Goal: Task Accomplishment & Management: Complete application form

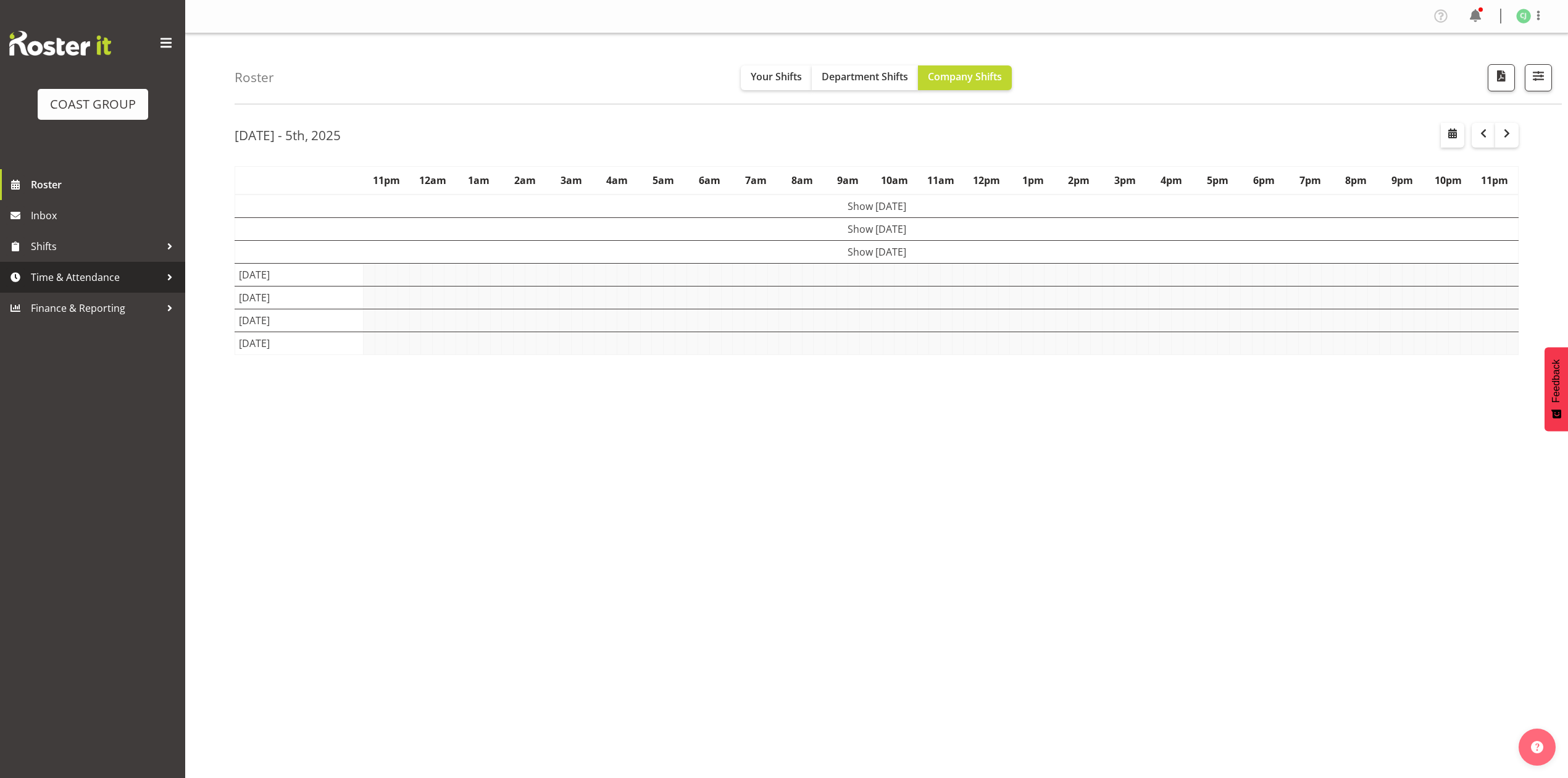
click at [124, 289] on link "Time & Attendance" at bounding box center [92, 277] width 185 height 31
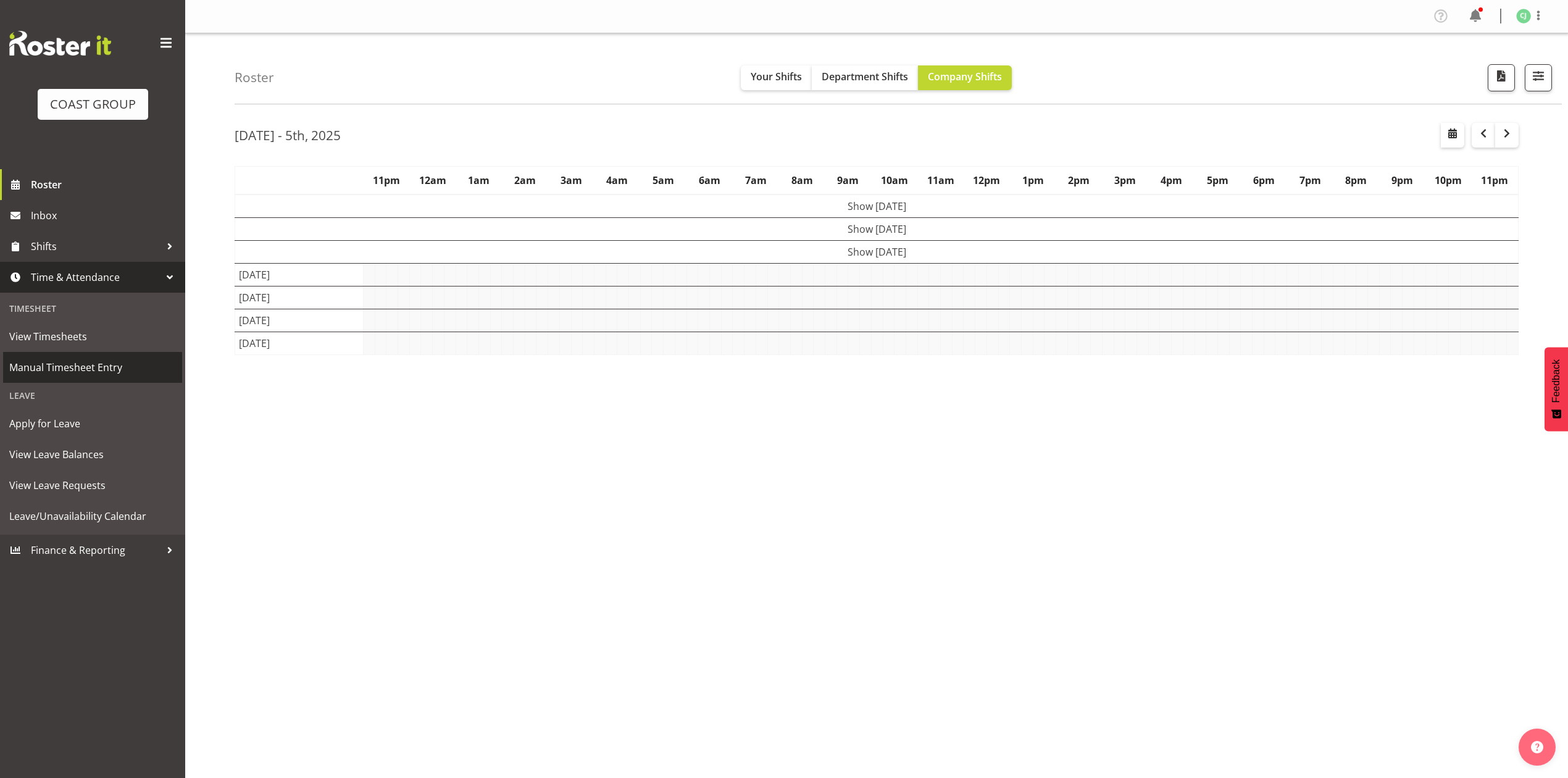
click at [100, 366] on span "Manual Timesheet Entry" at bounding box center [92, 367] width 167 height 18
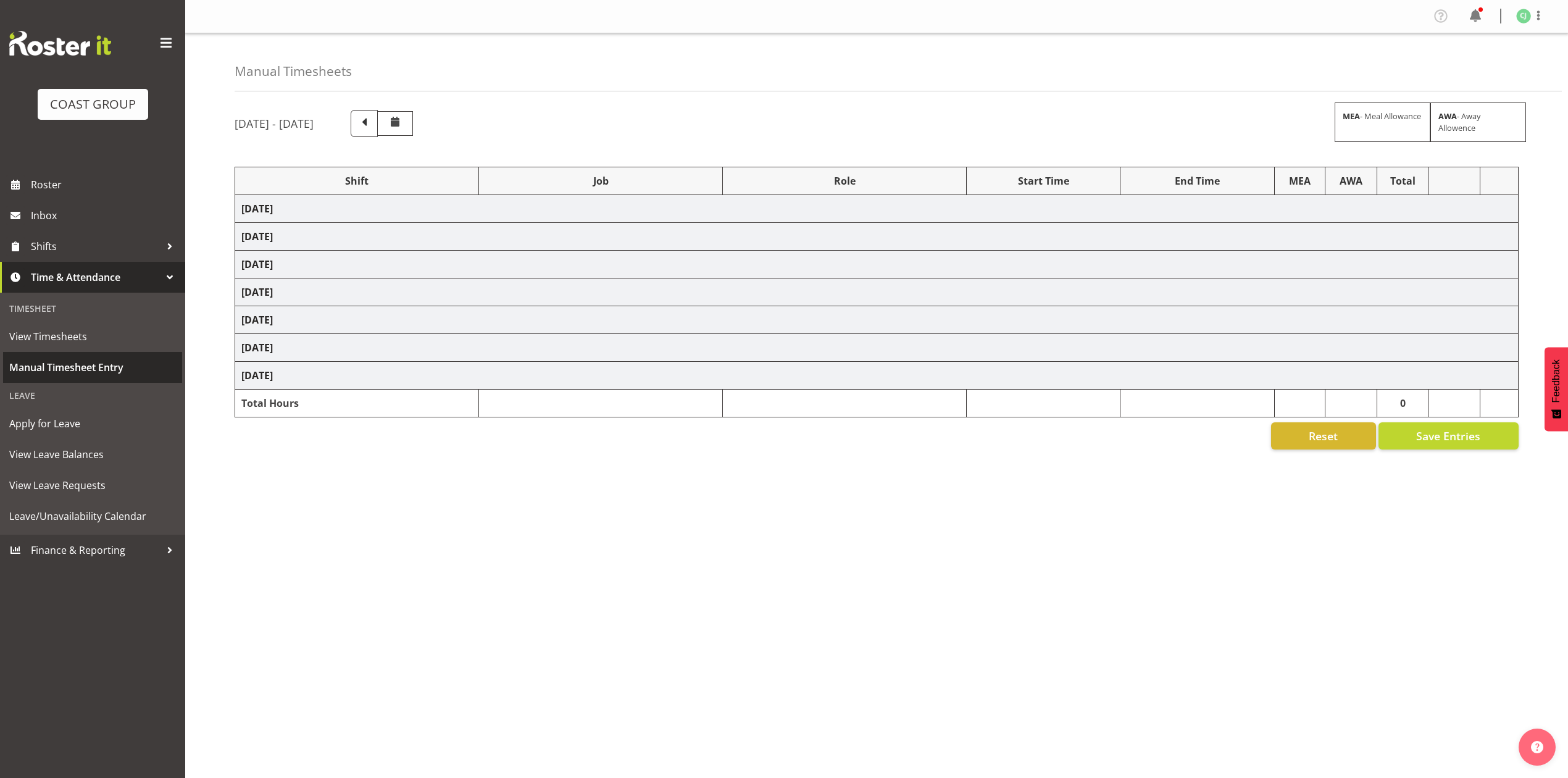
select select "8960"
select select "8654"
select select "10489"
select select "69"
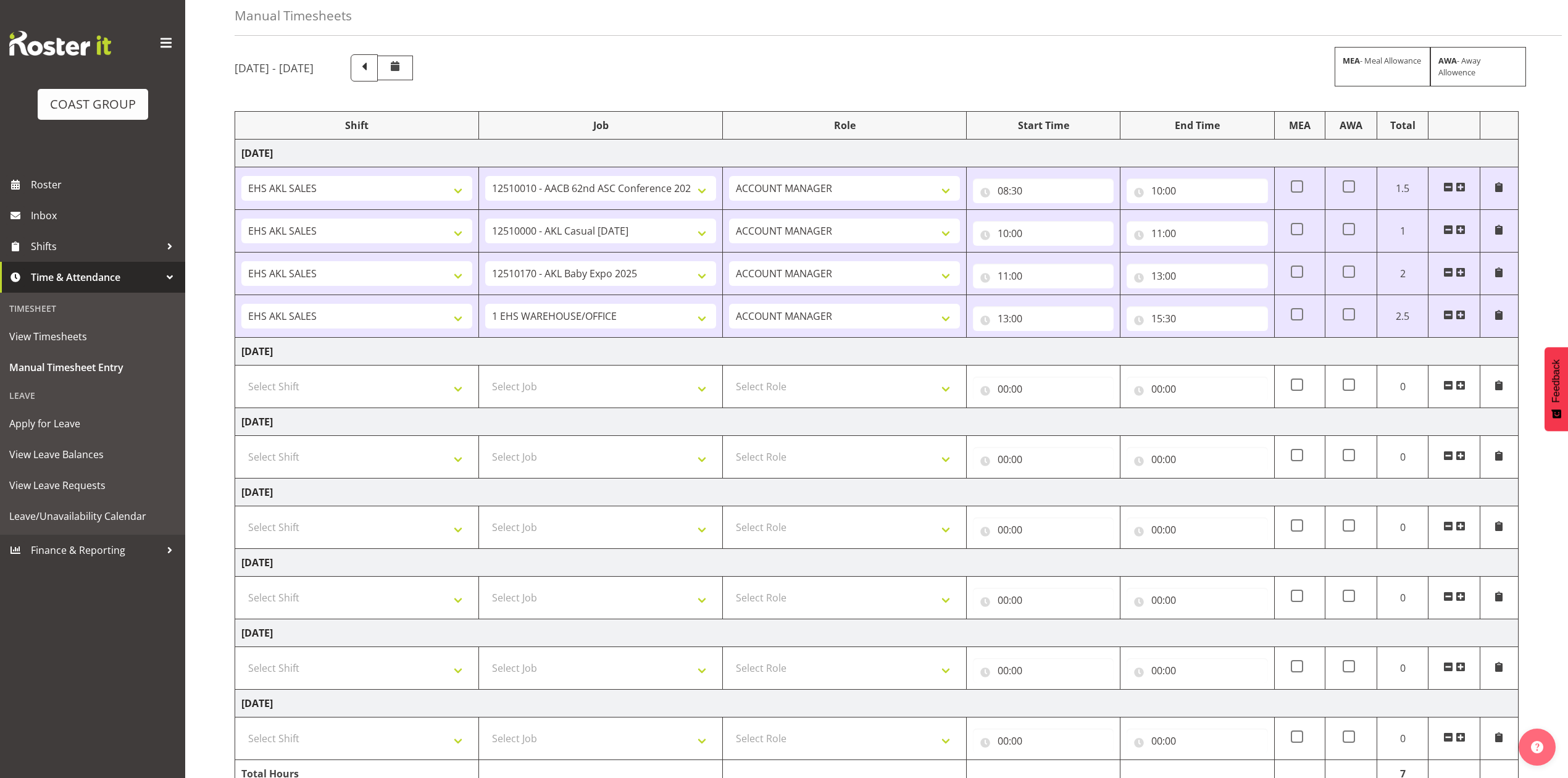
scroll to position [124, 0]
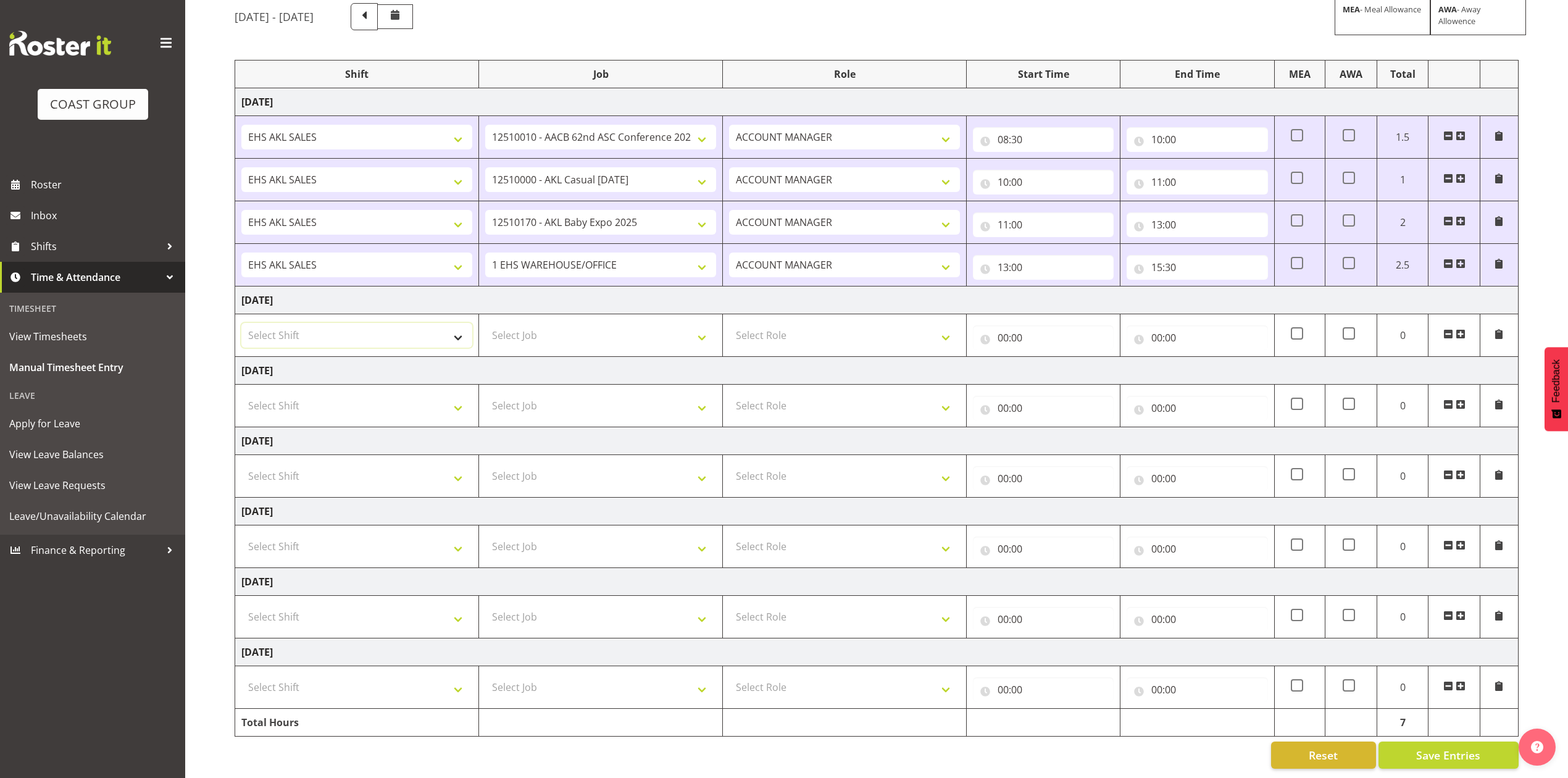
click at [368, 325] on select "Select Shift EHS AKL SALES" at bounding box center [356, 335] width 231 height 25
select select "1327"
click at [241, 322] on select "Select Shift EHS AKL SALES" at bounding box center [356, 335] width 231 height 25
click at [803, 322] on select "Select Role ACCOUNT MANAGER Account Manager" at bounding box center [844, 335] width 231 height 25
select select "197"
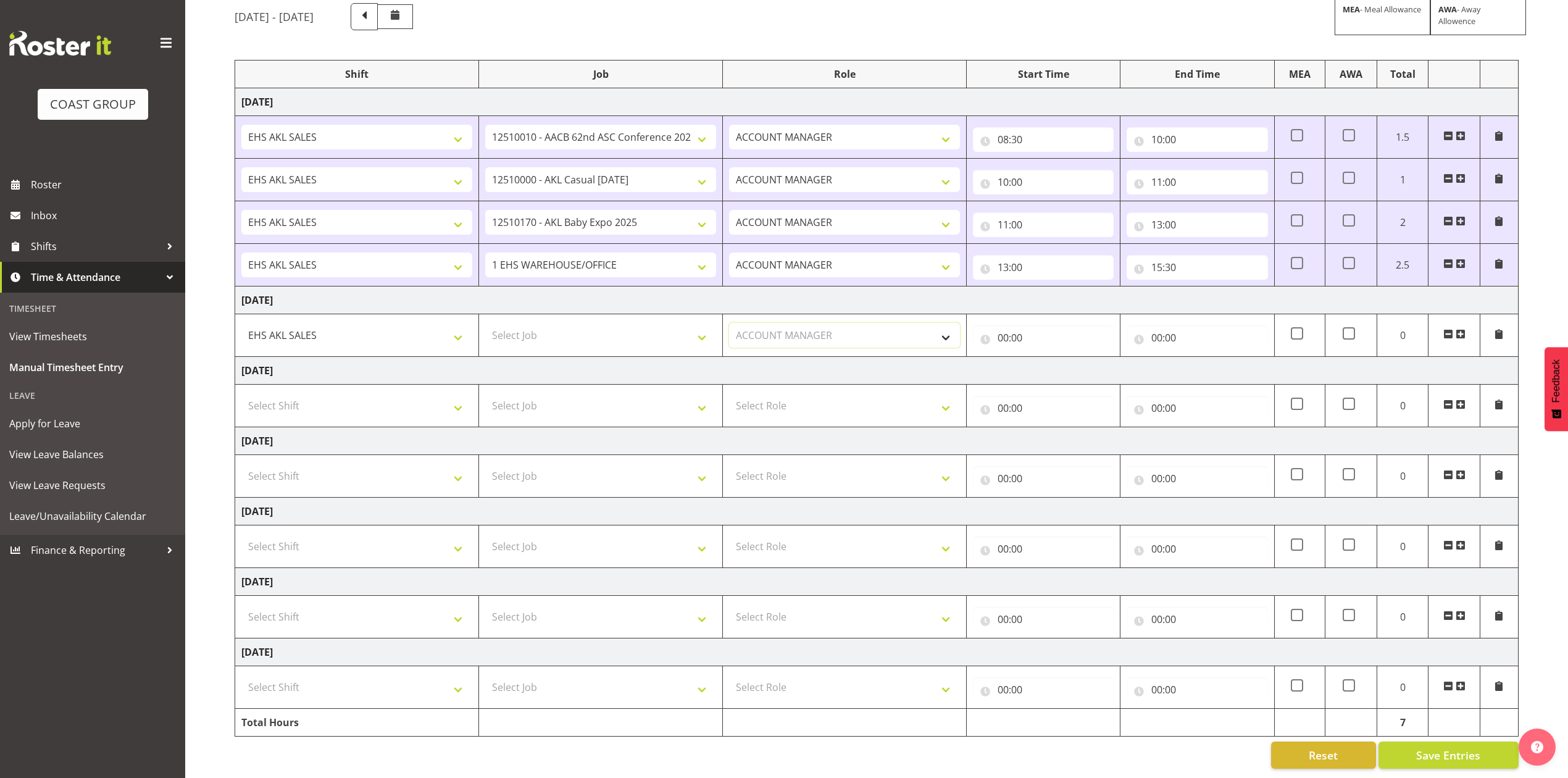
click at [729, 322] on select "Select Role ACCOUNT MANAGER Account Manager" at bounding box center [844, 335] width 231 height 25
drag, startPoint x: 991, startPoint y: 327, endPoint x: 1001, endPoint y: 322, distance: 11.2
click at [1001, 325] on input "00:00" at bounding box center [1042, 337] width 141 height 25
click at [1046, 357] on select "00 01 02 03 04 05 06 07 08 09 10 11 12 13 14 15 16 17 18 19 20 21 22 23" at bounding box center [1057, 369] width 28 height 25
select select "8"
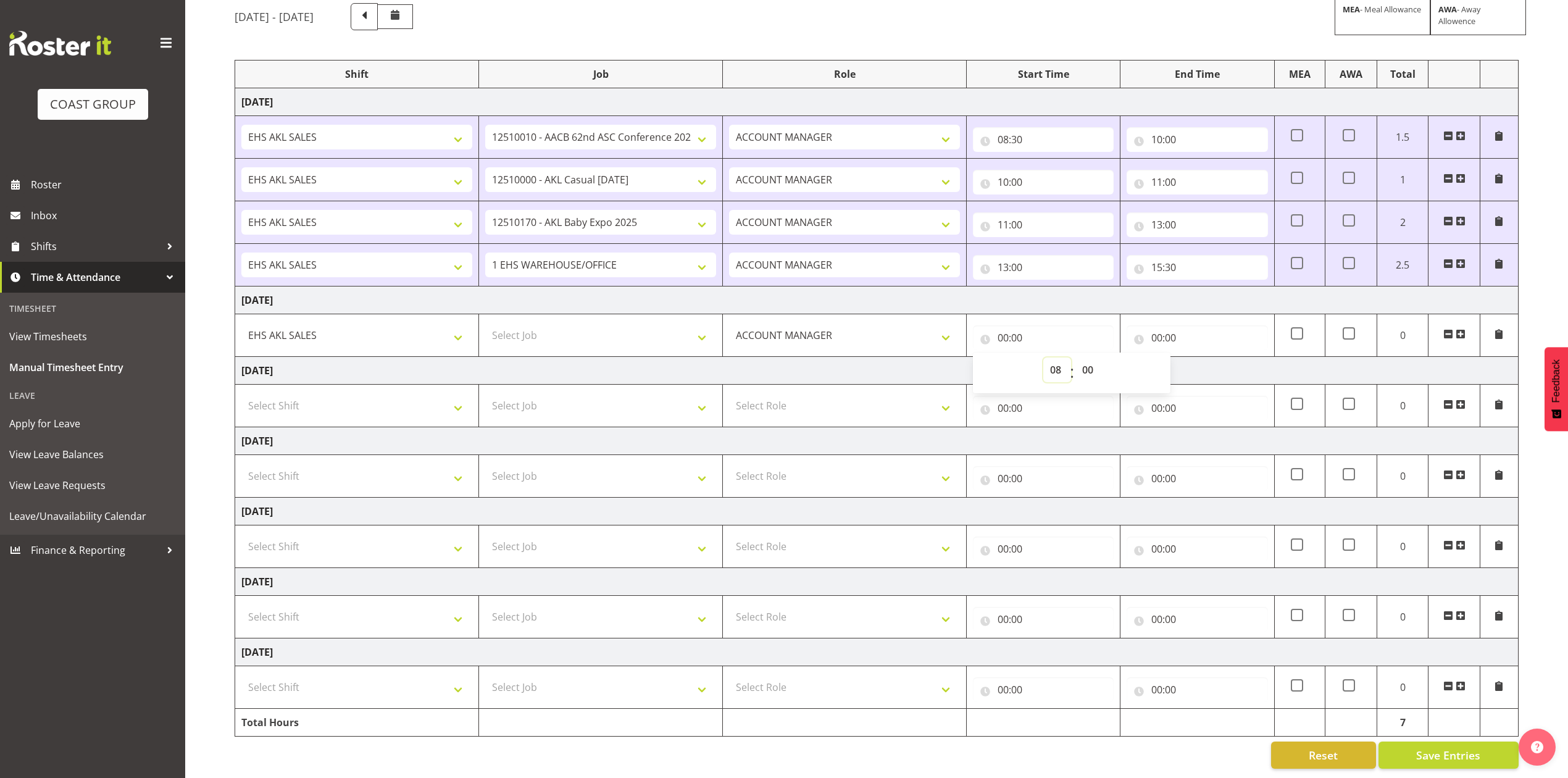
click at [1043, 357] on select "00 01 02 03 04 05 06 07 08 09 10 11 12 13 14 15 16 17 18 19 20 21 22 23" at bounding box center [1057, 369] width 28 height 25
type input "08:00"
click at [1087, 357] on select "00 01 02 03 04 05 06 07 08 09 10 11 12 13 14 15 16 17 18 19 20 21 22 23 24 25 2…" at bounding box center [1089, 369] width 28 height 25
select select "30"
click at [1075, 357] on select "00 01 02 03 04 05 06 07 08 09 10 11 12 13 14 15 16 17 18 19 20 21 22 23 24 25 2…" at bounding box center [1089, 369] width 28 height 25
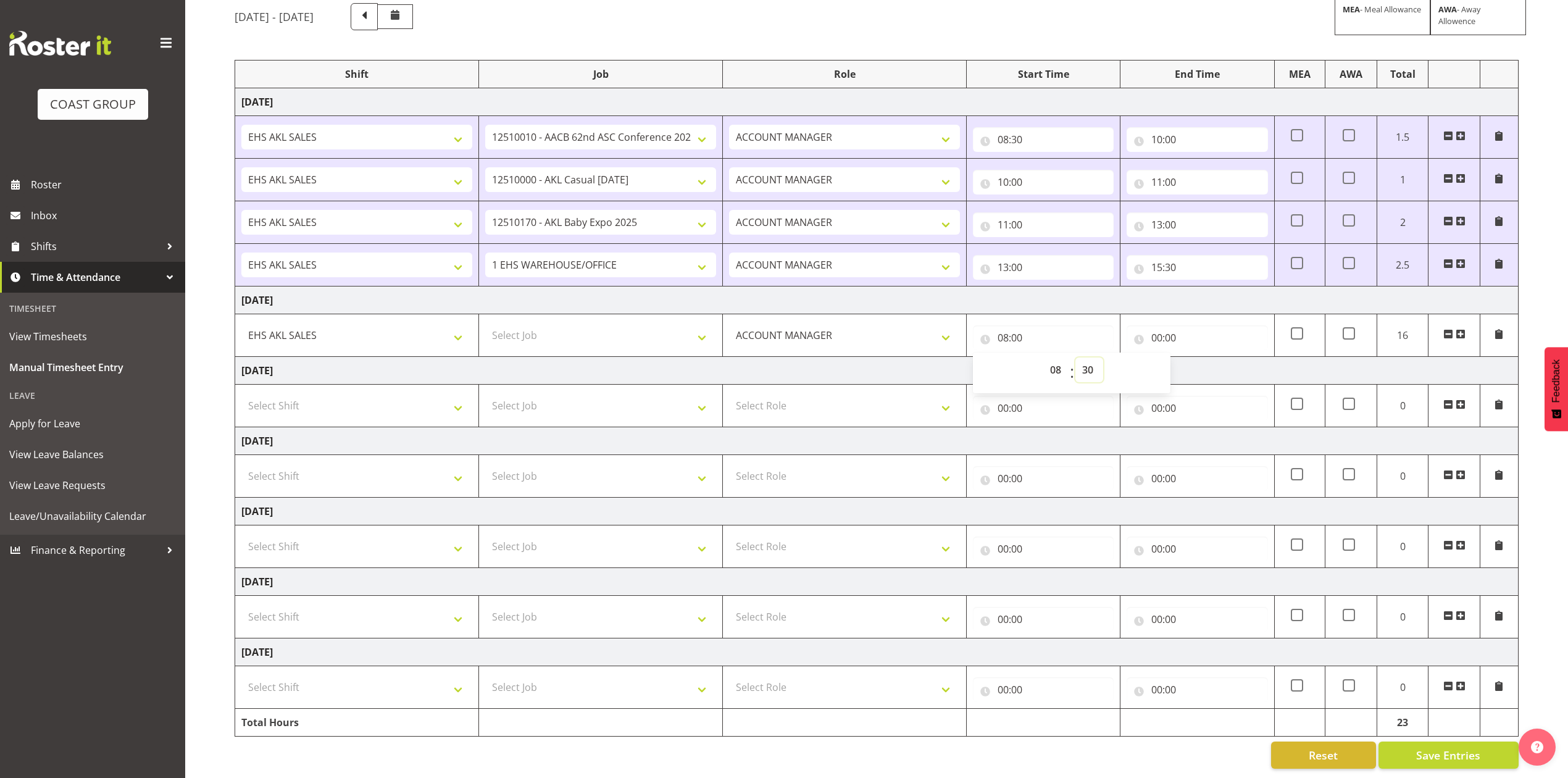
type input "08:30"
click at [1158, 325] on input "00:00" at bounding box center [1196, 337] width 141 height 25
click at [1205, 357] on select "00 01 02 03 04 05 06 07 08 09 10 11 12 13 14 15 16 17 18 19 20 21 22 23" at bounding box center [1211, 369] width 28 height 25
select select "9"
click at [1197, 357] on select "00 01 02 03 04 05 06 07 08 09 10 11 12 13 14 15 16 17 18 19 20 21 22 23" at bounding box center [1211, 369] width 28 height 25
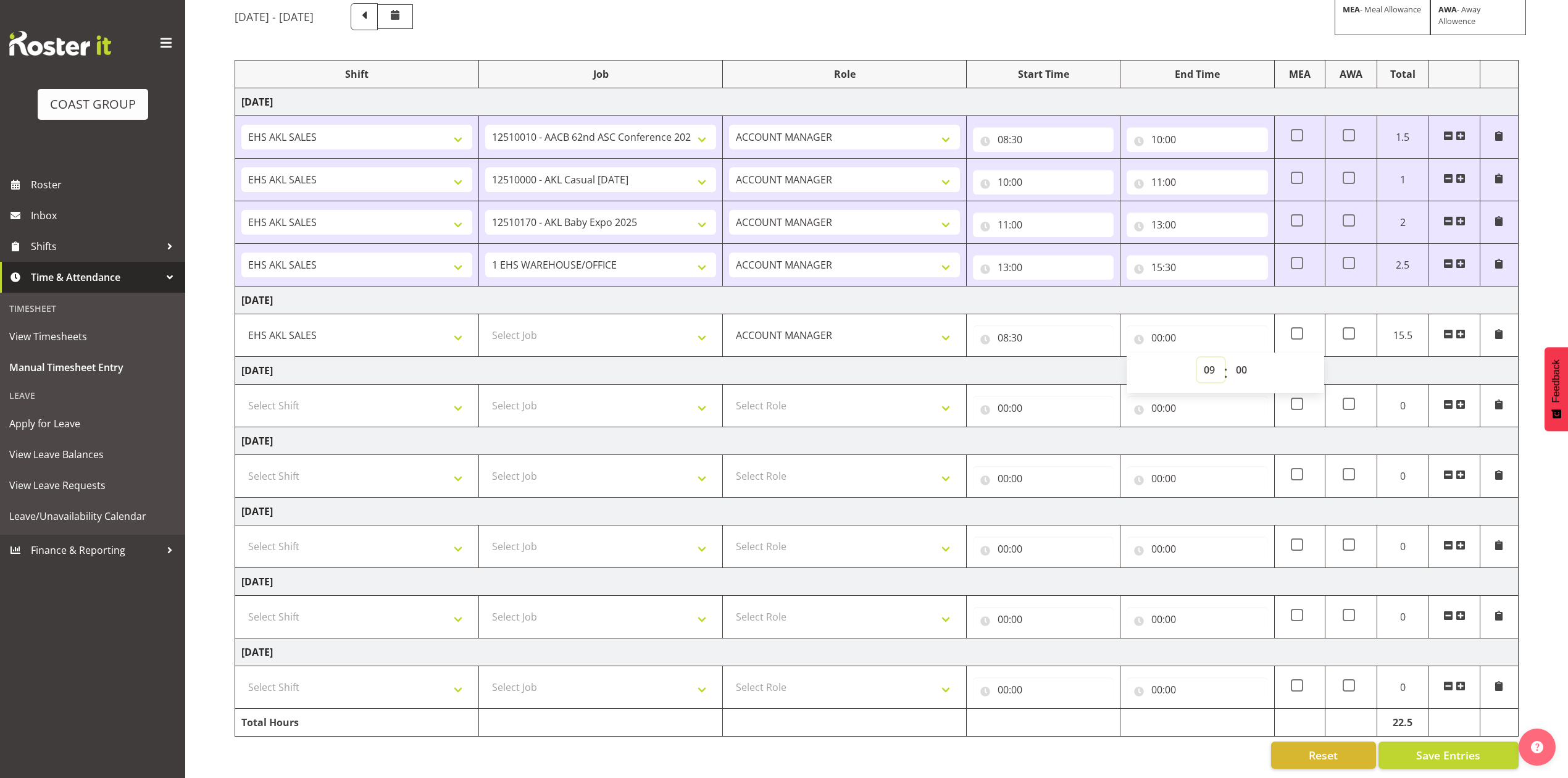
type input "09:00"
click at [1462, 329] on span at bounding box center [1460, 334] width 10 height 10
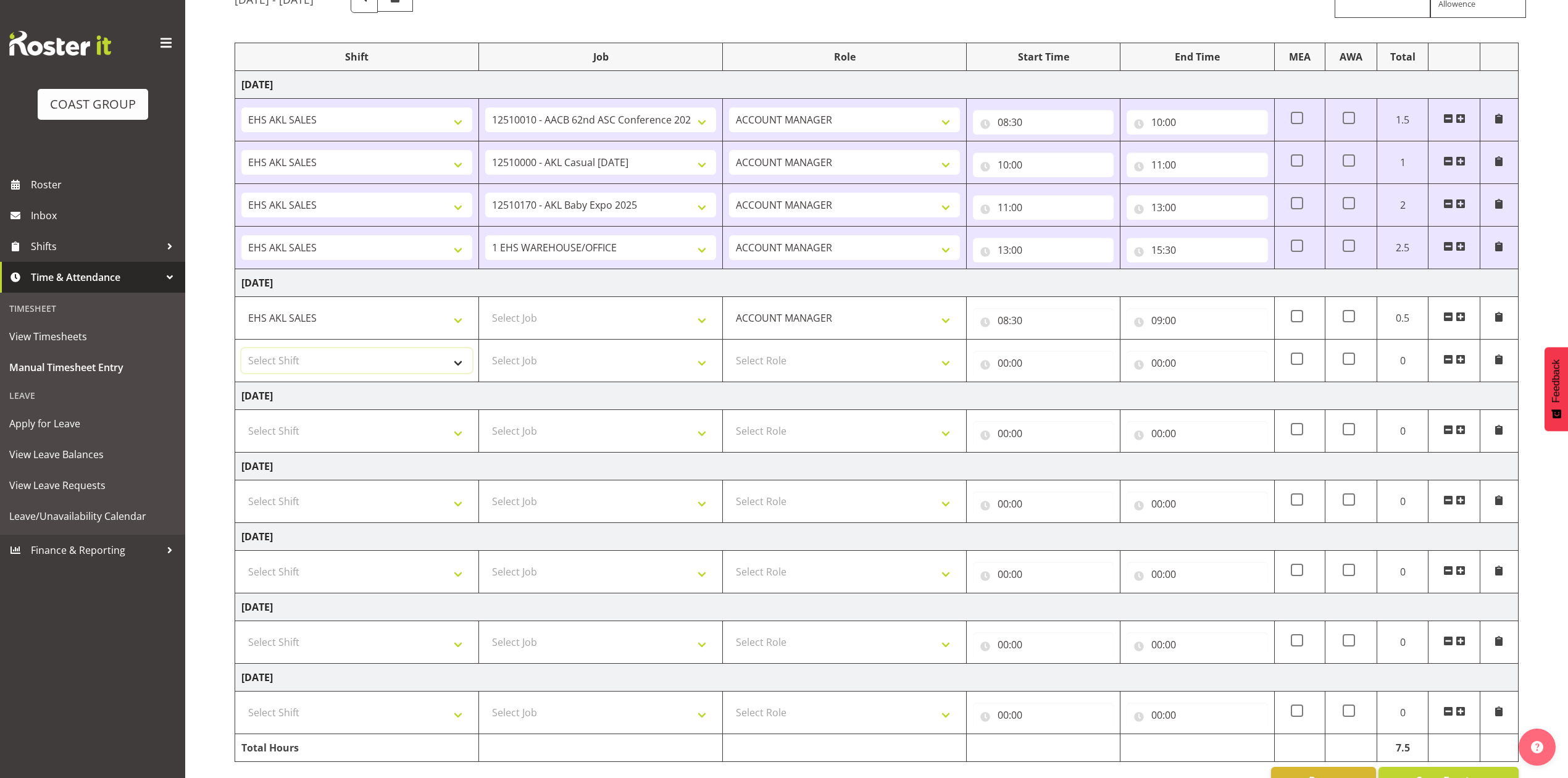
click at [392, 361] on select "Select Shift EHS AKL SALES" at bounding box center [356, 360] width 231 height 25
select select "1327"
click at [241, 351] on select "Select Shift EHS AKL SALES" at bounding box center [356, 360] width 231 height 25
click at [770, 363] on select "Select Role ACCOUNT MANAGER Account Manager" at bounding box center [844, 360] width 231 height 25
select select "197"
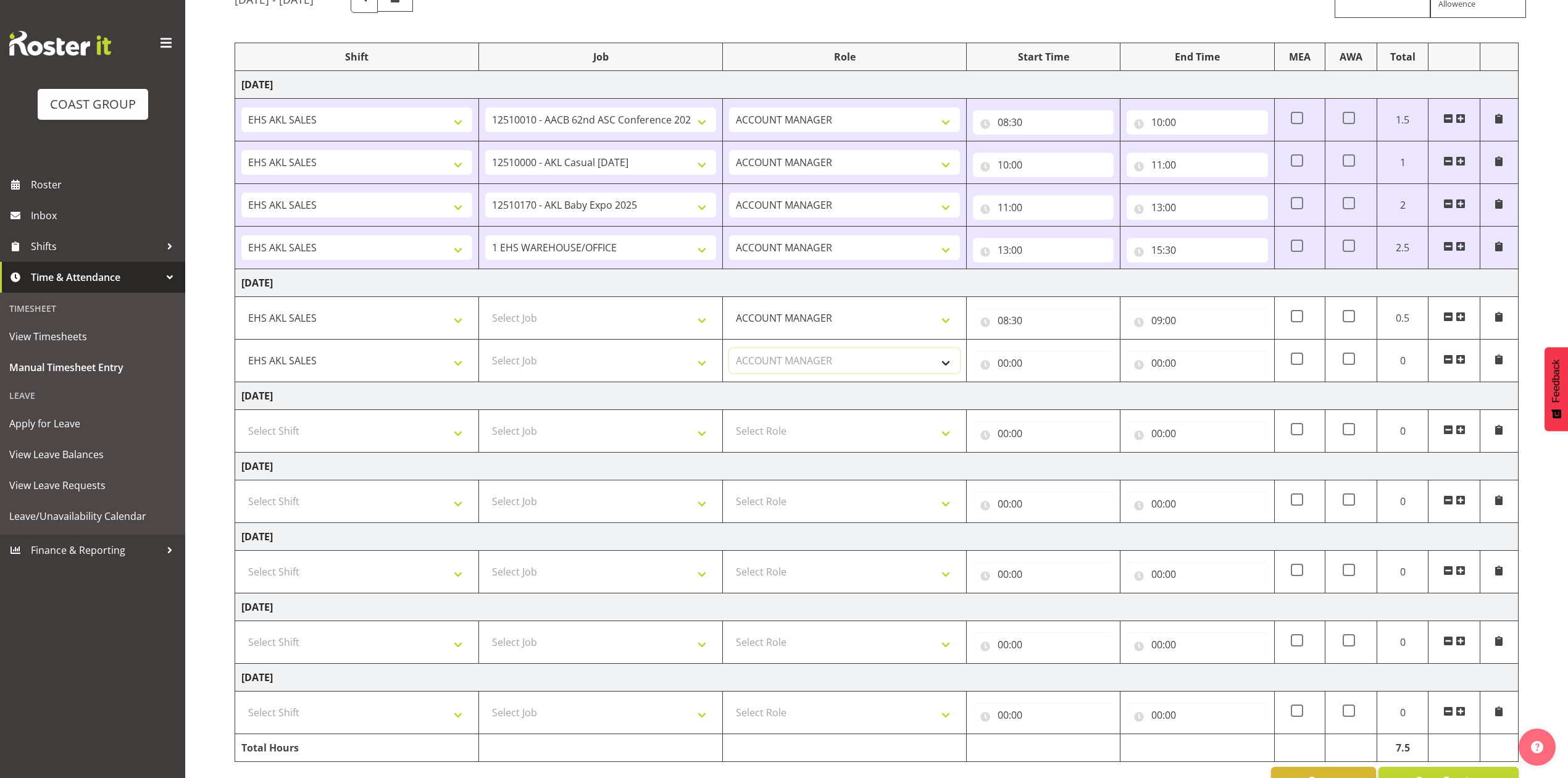
click at [729, 351] on select "Select Role ACCOUNT MANAGER Account Manager" at bounding box center [844, 360] width 231 height 25
click at [1005, 368] on input "00:00" at bounding box center [1042, 363] width 141 height 25
click at [1055, 399] on select "00 01 02 03 04 05 06 07 08 09 10 11 12 13 14 15 16 17 18 19 20 21 22 23" at bounding box center [1057, 395] width 28 height 25
select select "9"
click at [1043, 386] on select "00 01 02 03 04 05 06 07 08 09 10 11 12 13 14 15 16 17 18 19 20 21 22 23" at bounding box center [1057, 395] width 28 height 25
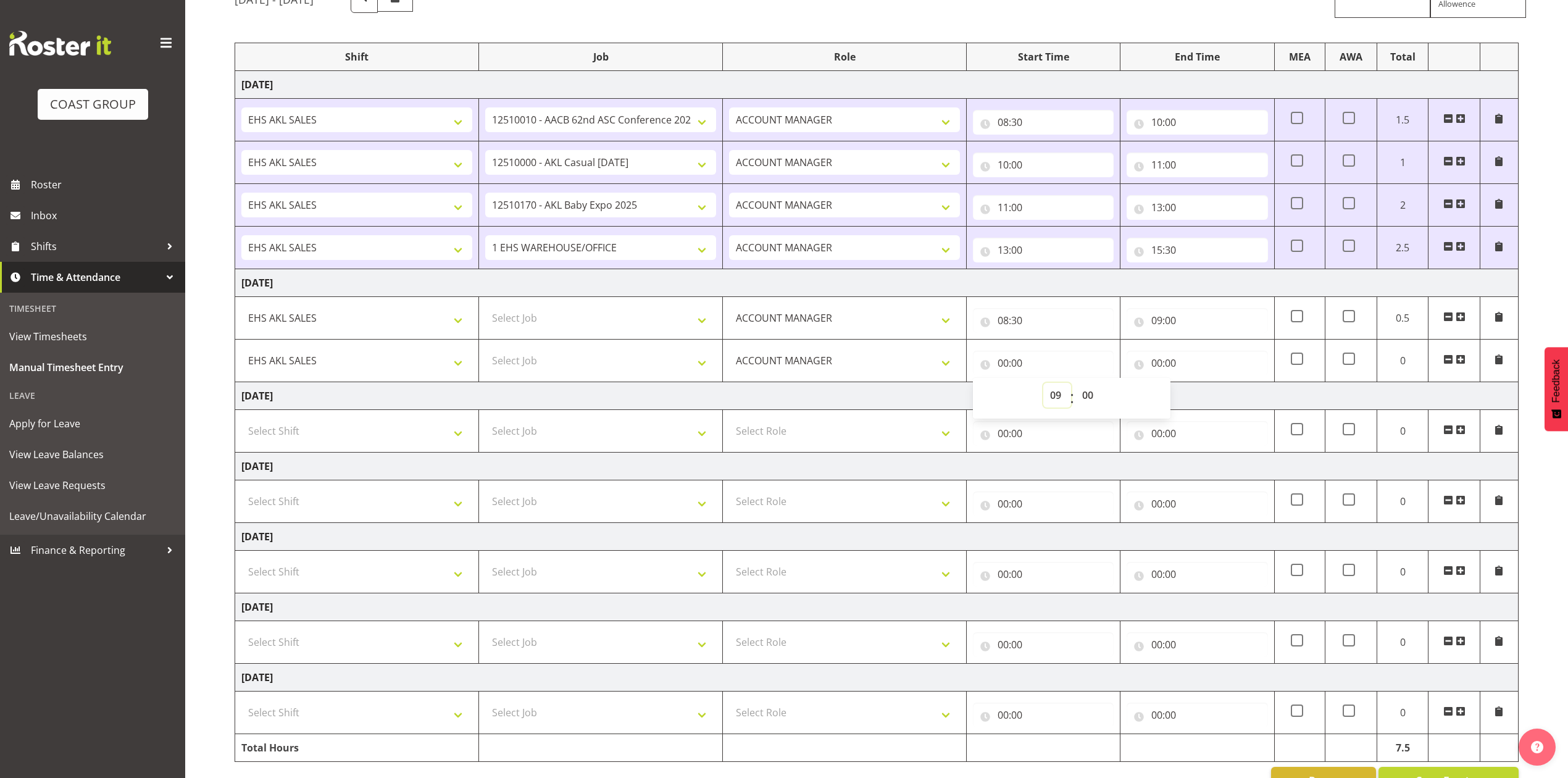
type input "09:00"
click at [1162, 361] on input "00:00" at bounding box center [1196, 363] width 141 height 25
click at [1208, 399] on select "00 01 02 03 04 05 06 07 08 09 10 11 12 13 14 15 16 17 18 19 20 21 22 23" at bounding box center [1211, 395] width 28 height 25
select select "11"
click at [1197, 386] on select "00 01 02 03 04 05 06 07 08 09 10 11 12 13 14 15 16 17 18 19 20 21 22 23" at bounding box center [1211, 395] width 28 height 25
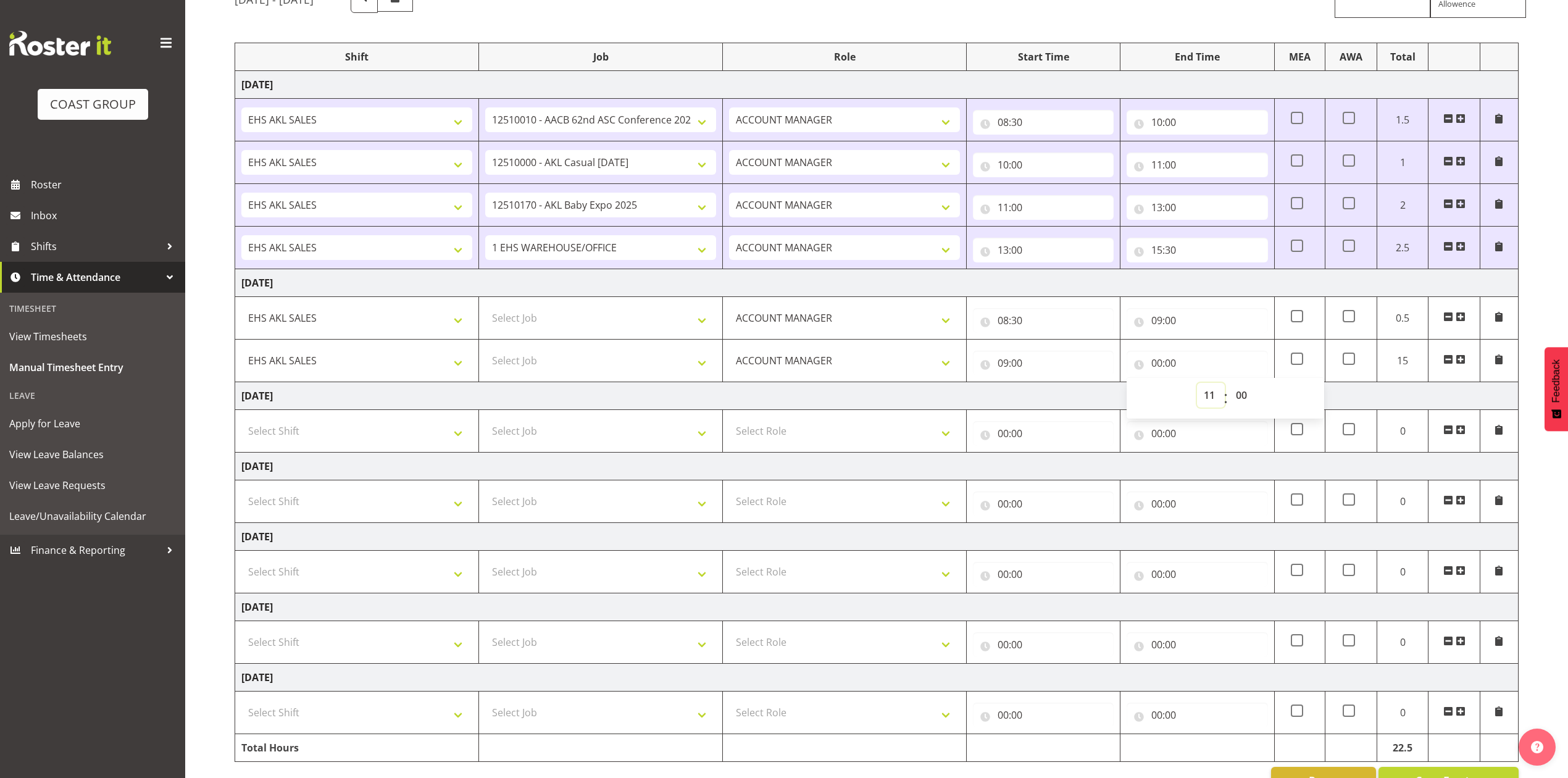
type input "11:00"
drag, startPoint x: 1460, startPoint y: 360, endPoint x: 756, endPoint y: 377, distance: 704.2
click at [1462, 360] on span at bounding box center [1460, 359] width 10 height 10
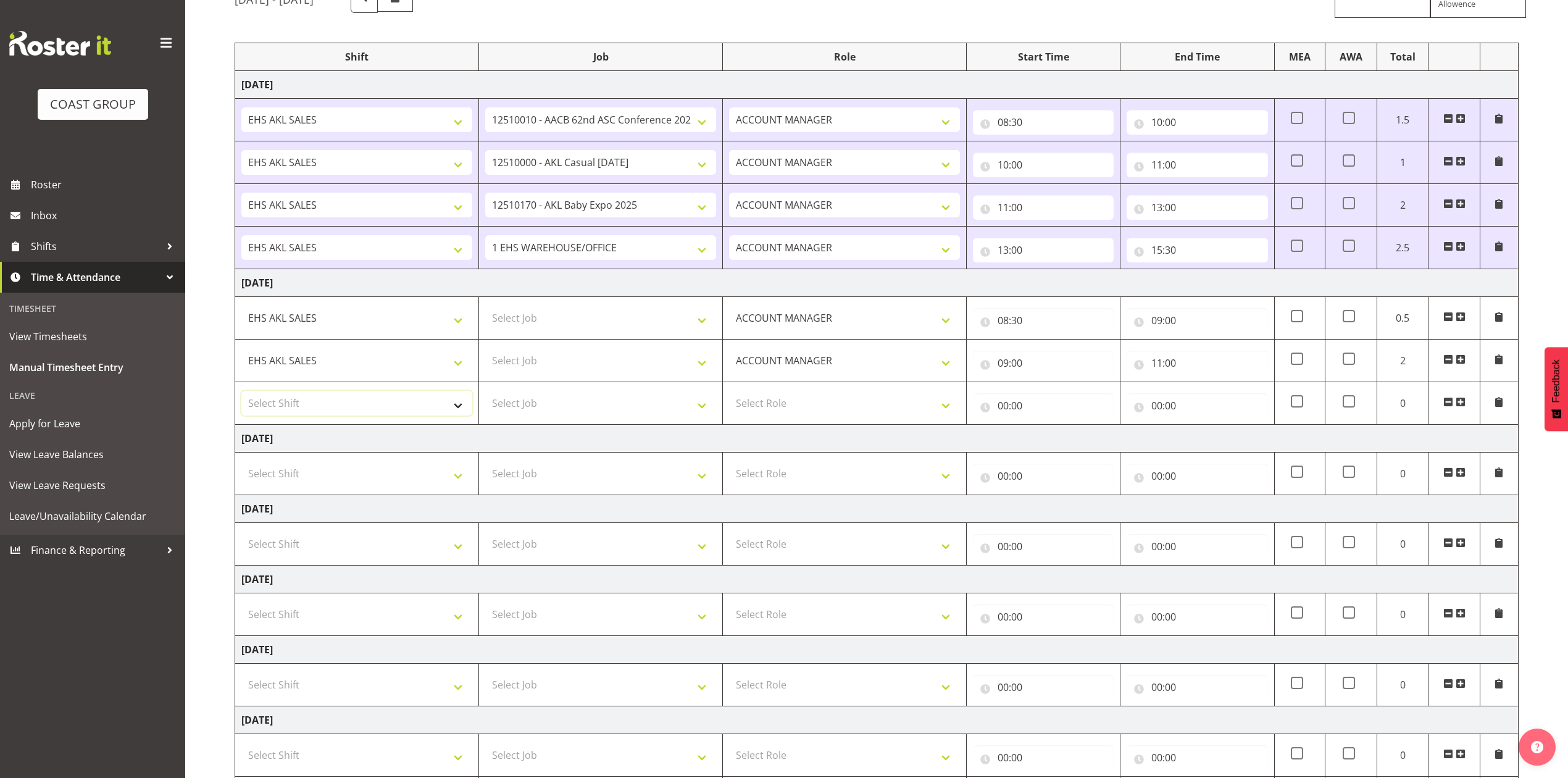
click at [411, 401] on select "Select Shift EHS AKL SALES" at bounding box center [356, 403] width 231 height 25
select select "1327"
click at [241, 393] on select "Select Shift EHS AKL SALES" at bounding box center [356, 403] width 231 height 25
click at [781, 406] on select "Select Role ACCOUNT MANAGER Account Manager" at bounding box center [844, 403] width 231 height 25
select select "197"
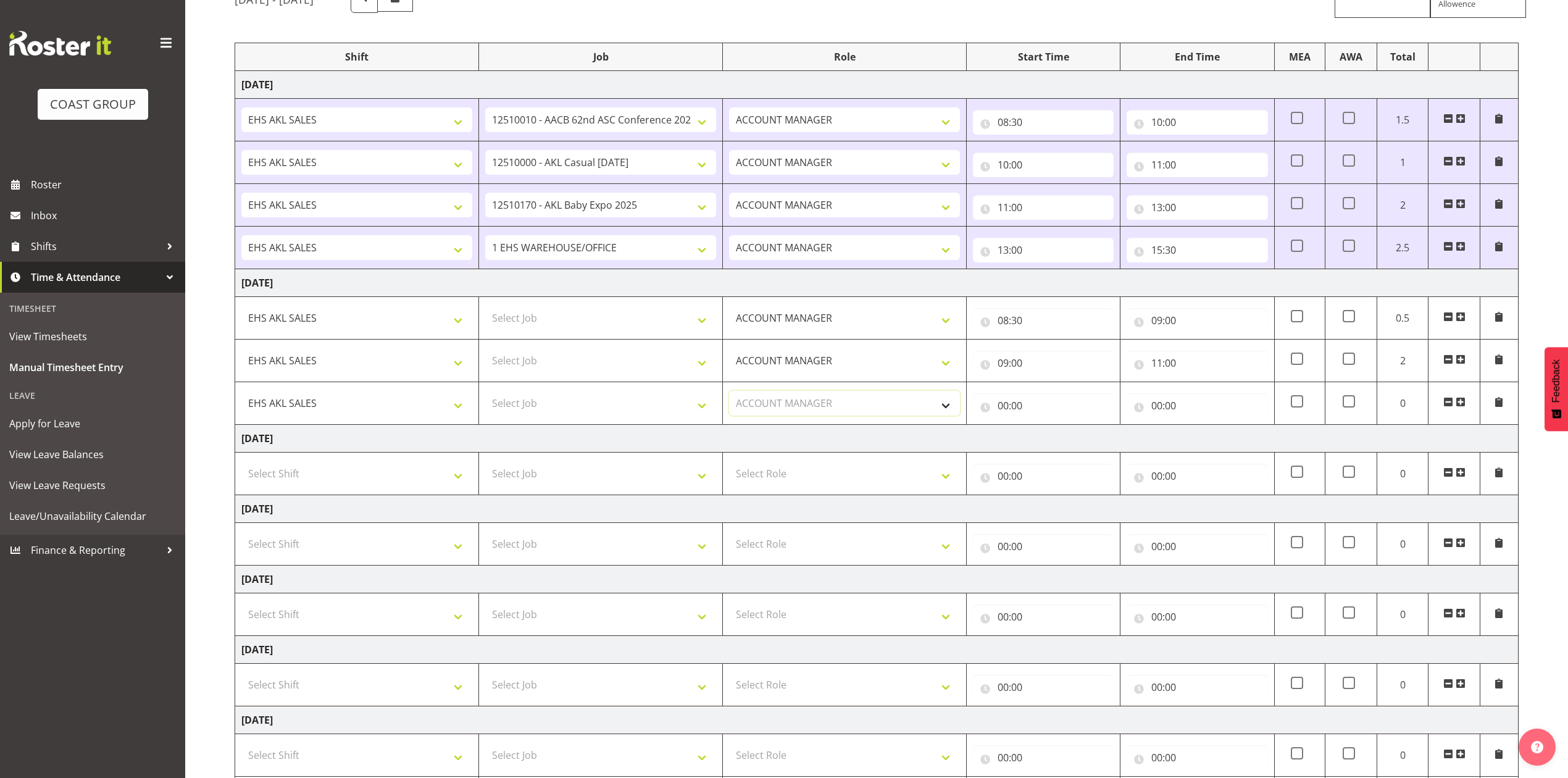
click at [729, 393] on select "Select Role ACCOUNT MANAGER Account Manager" at bounding box center [844, 403] width 231 height 25
click at [1004, 411] on input "00:00" at bounding box center [1042, 405] width 141 height 25
click at [1056, 441] on select "00 01 02 03 04 05 06 07 08 09 10 11 12 13 14 15 16 17 18 19 20 21 22 23" at bounding box center [1057, 437] width 28 height 25
select select "11"
click at [1043, 428] on select "00 01 02 03 04 05 06 07 08 09 10 11 12 13 14 15 16 17 18 19 20 21 22 23" at bounding box center [1057, 437] width 28 height 25
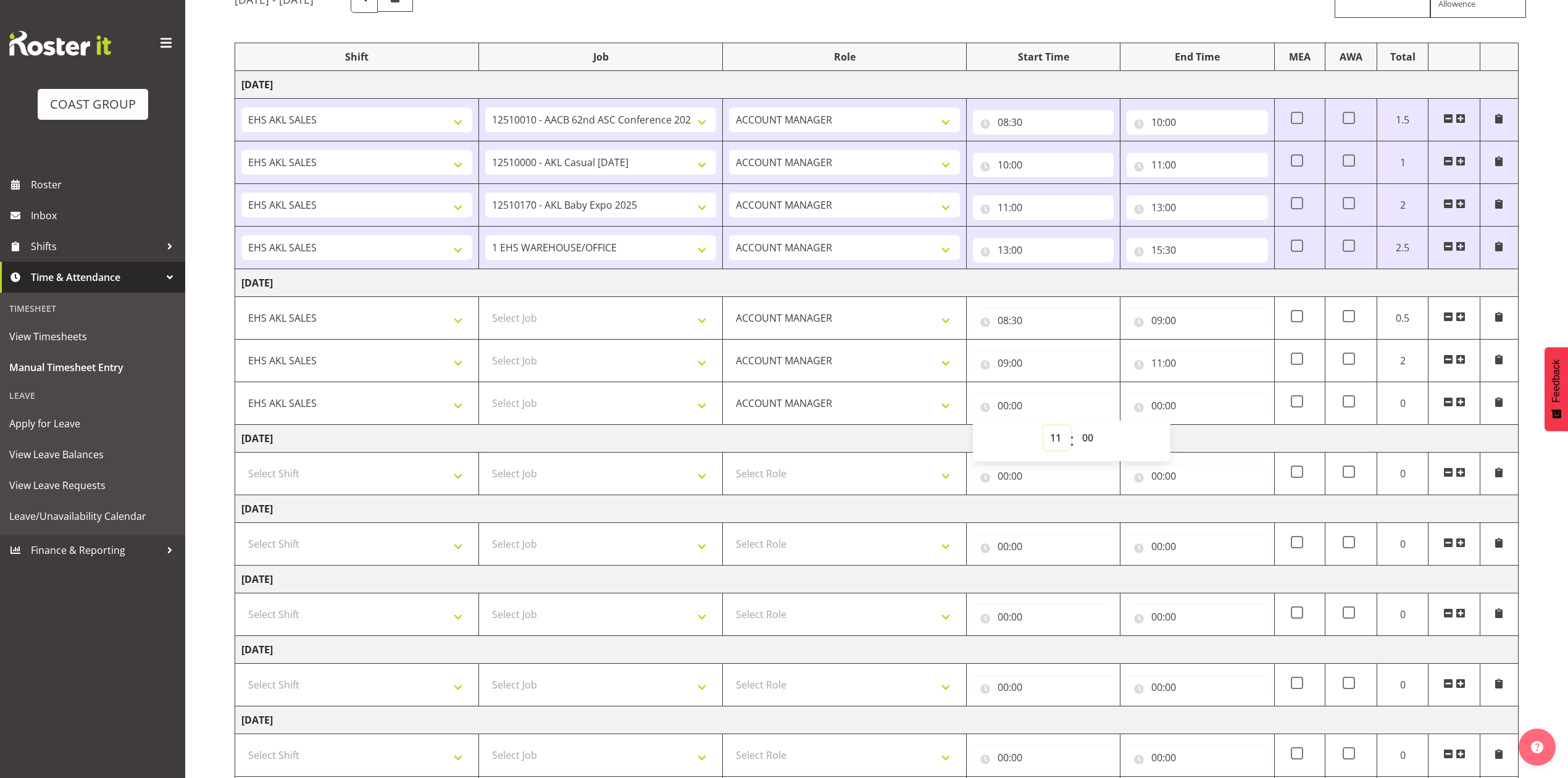
type input "11:00"
click at [1154, 411] on input "00:00" at bounding box center [1196, 405] width 141 height 25
click at [1211, 439] on select "00 01 02 03 04 05 06 07 08 09 10 11 12 13 14 15 16 17 18 19 20 21 22 23" at bounding box center [1211, 437] width 28 height 25
select select "12"
click at [1197, 428] on select "00 01 02 03 04 05 06 07 08 09 10 11 12 13 14 15 16 17 18 19 20 21 22 23" at bounding box center [1211, 437] width 28 height 25
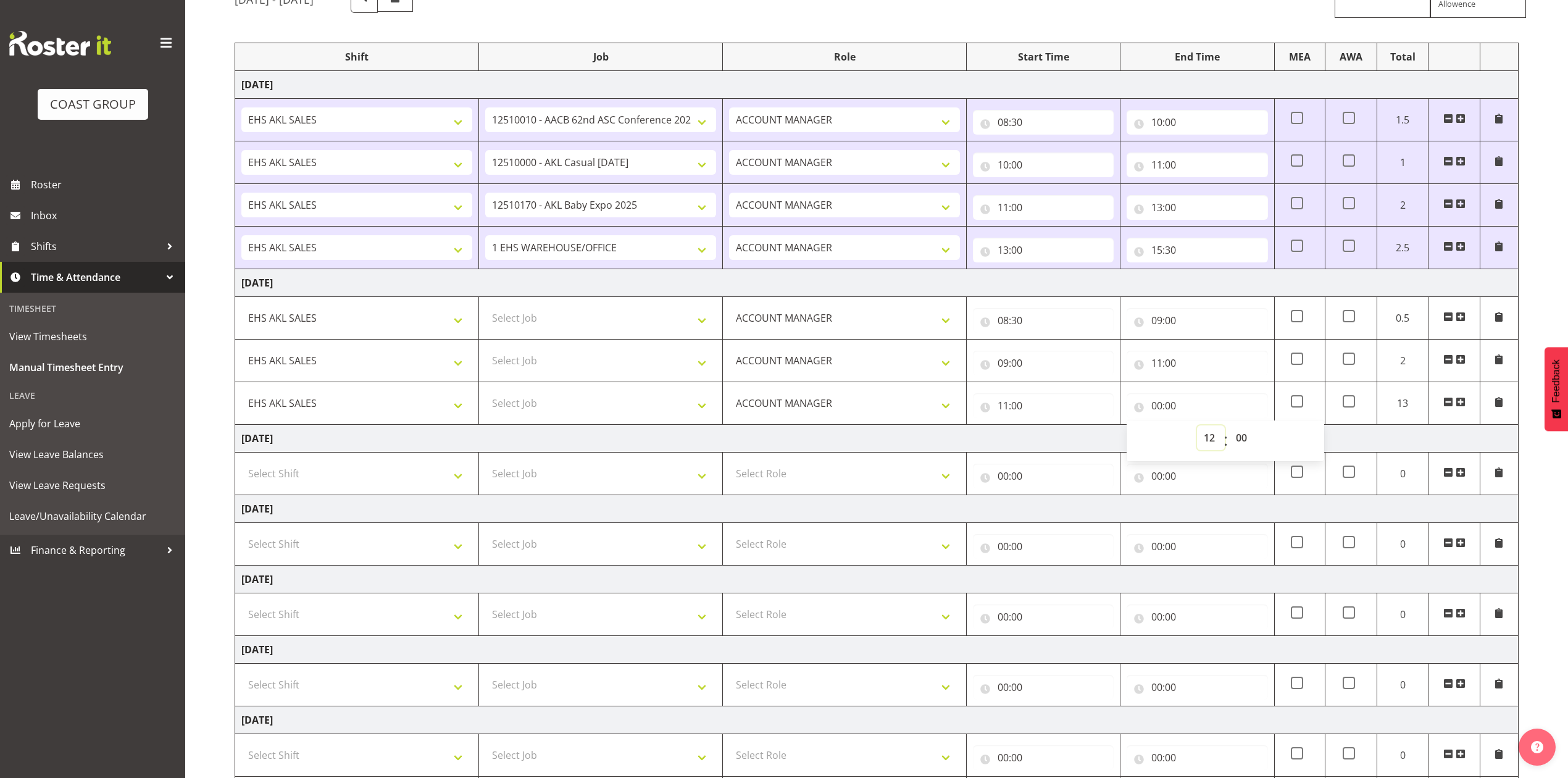
type input "12:00"
click at [1457, 403] on span at bounding box center [1460, 401] width 10 height 10
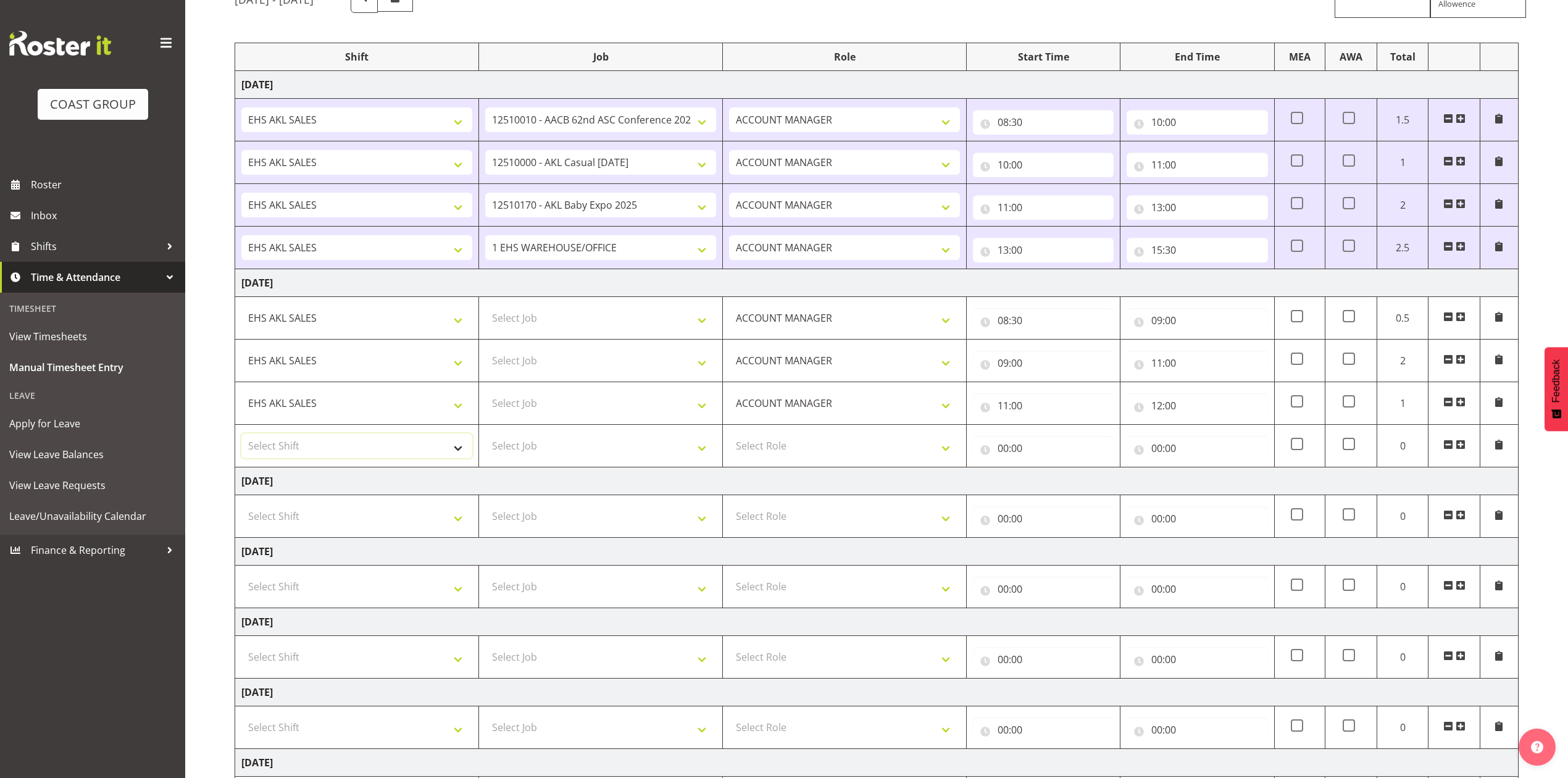
click at [349, 450] on select "Select Shift EHS AKL SALES" at bounding box center [356, 445] width 231 height 25
select select "1327"
click at [241, 436] on select "Select Shift EHS AKL SALES" at bounding box center [356, 445] width 231 height 25
click at [802, 448] on select "Select Role ACCOUNT MANAGER Account Manager" at bounding box center [844, 445] width 231 height 25
select select "197"
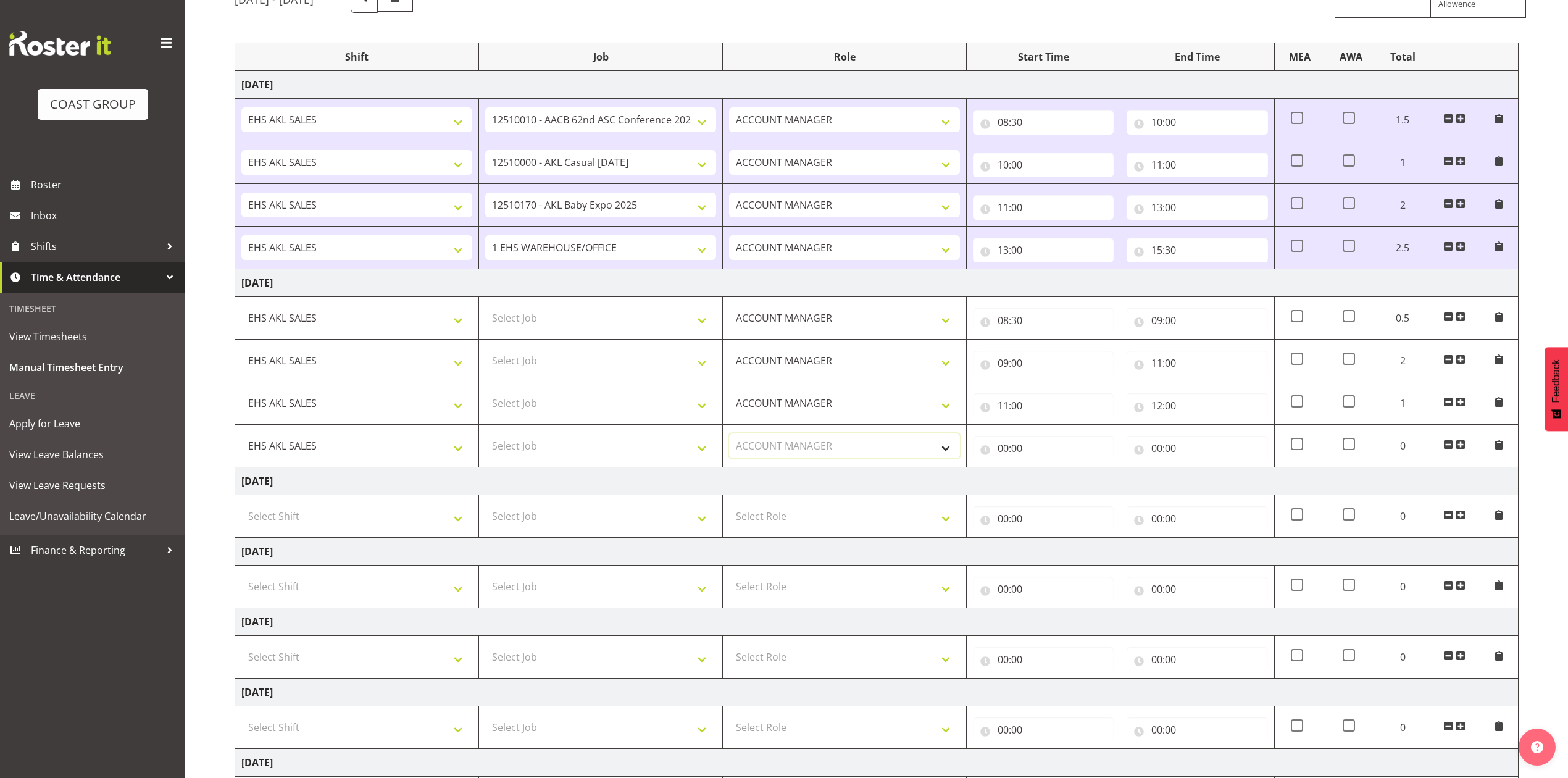
click at [729, 436] on select "Select Role ACCOUNT MANAGER Account Manager" at bounding box center [844, 445] width 231 height 25
click at [1001, 450] on input "00:00" at bounding box center [1042, 448] width 141 height 25
click at [1052, 481] on select "00 01 02 03 04 05 06 07 08 09 10 11 12 13 14 15 16 17 18 19 20 21 22 23" at bounding box center [1057, 480] width 28 height 25
select select "12"
click at [1043, 470] on select "00 01 02 03 04 05 06 07 08 09 10 11 12 13 14 15 16 17 18 19 20 21 22 23" at bounding box center [1057, 480] width 28 height 25
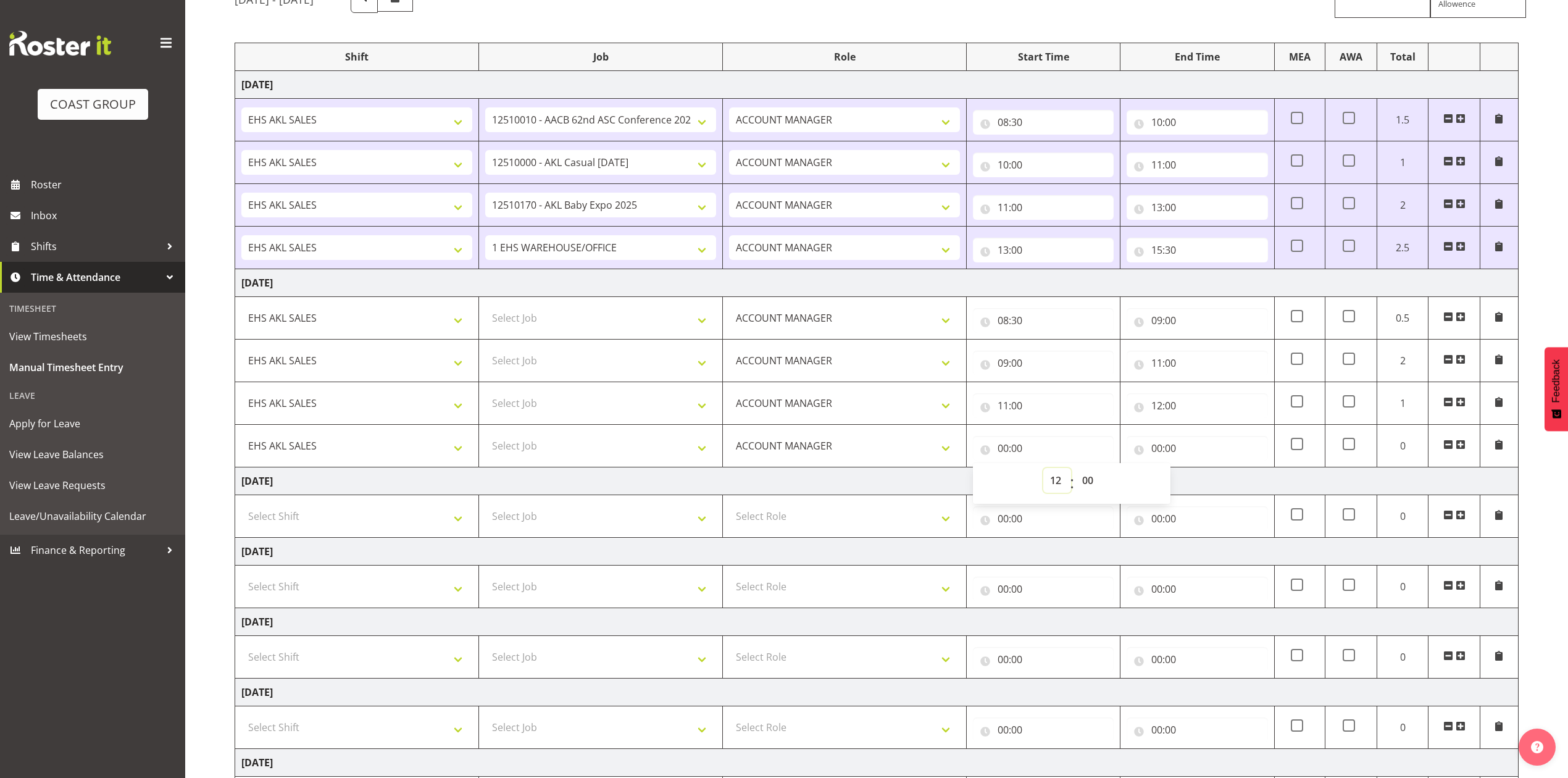
type input "12:00"
click at [1160, 452] on input "00:00" at bounding box center [1196, 448] width 141 height 25
click at [1212, 482] on select "00 01 02 03 04 05 06 07 08 09 10 11 12 13 14 15 16 17 18 19 20 21 22 23" at bounding box center [1211, 480] width 28 height 25
select select "13"
click at [1197, 470] on select "00 01 02 03 04 05 06 07 08 09 10 11 12 13 14 15 16 17 18 19 20 21 22 23" at bounding box center [1211, 480] width 28 height 25
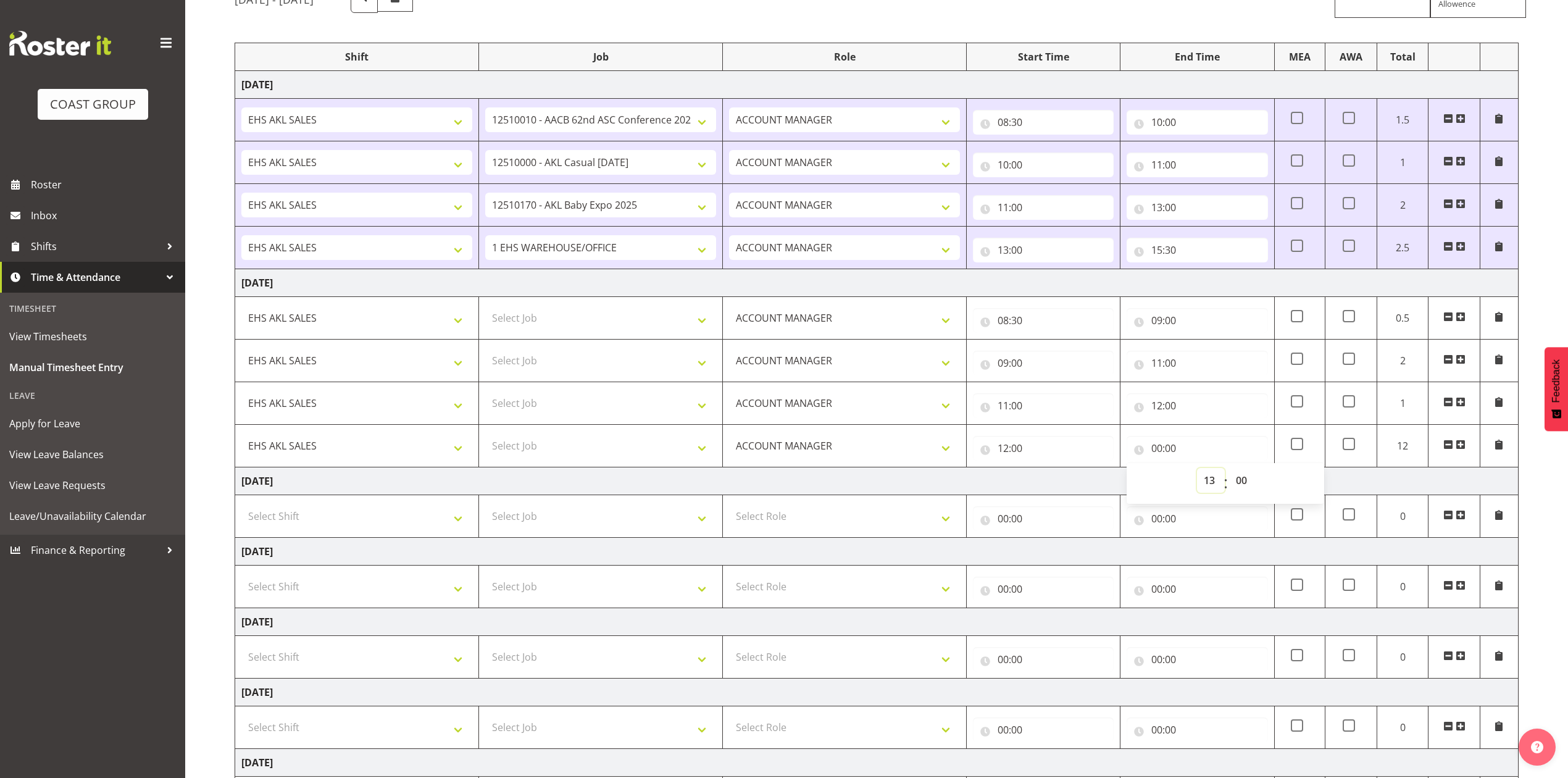
type input "13:00"
click at [1460, 448] on span at bounding box center [1460, 443] width 10 height 10
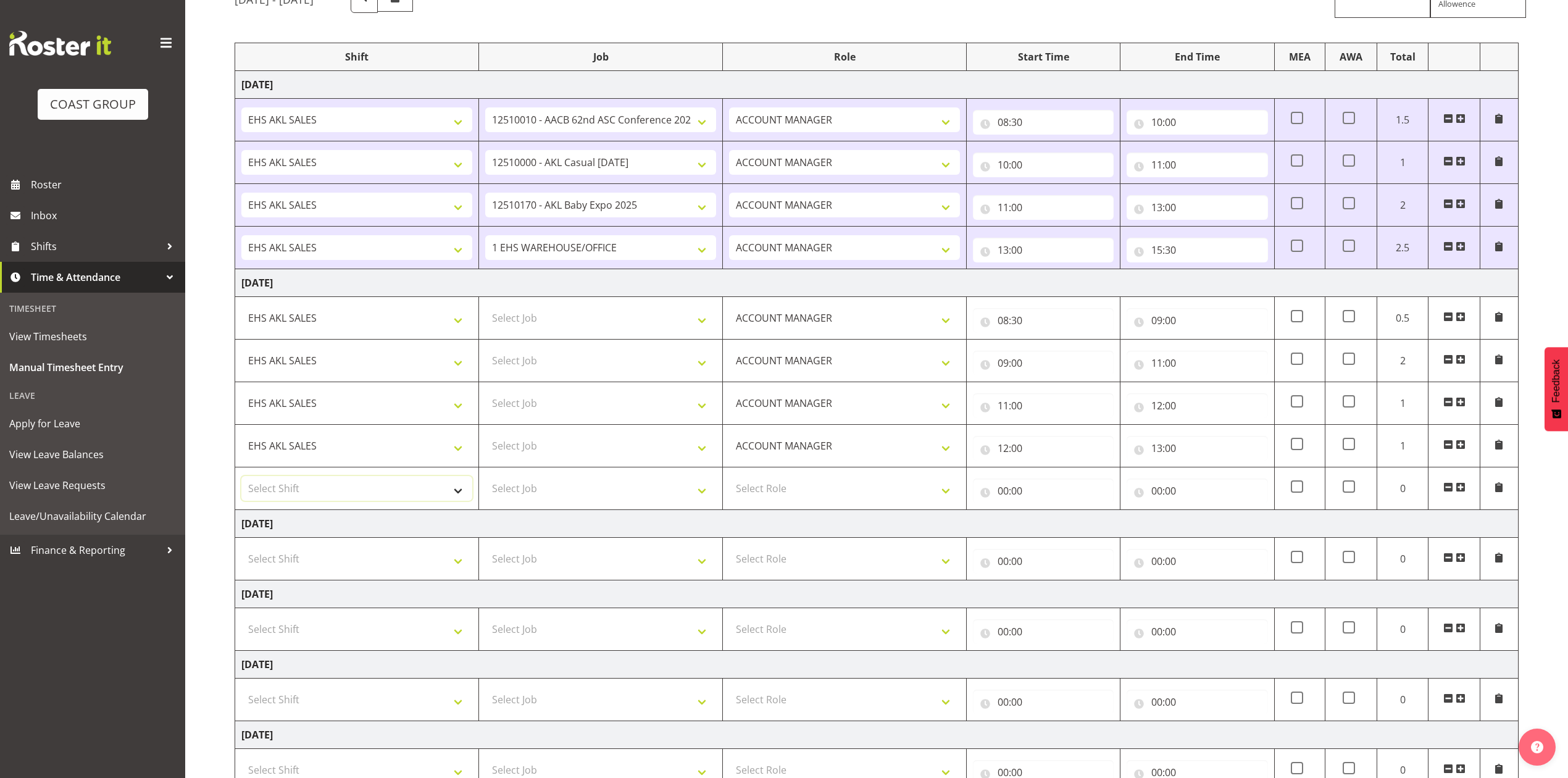
click at [417, 485] on select "Select Shift EHS AKL SALES" at bounding box center [356, 488] width 231 height 25
drag, startPoint x: 421, startPoint y: 502, endPoint x: 444, endPoint y: 507, distance: 23.5
click at [421, 501] on select "Select Shift EHS AKL SALES" at bounding box center [356, 488] width 231 height 25
drag, startPoint x: 778, startPoint y: 491, endPoint x: 790, endPoint y: 495, distance: 12.6
click at [778, 490] on select "Select Role ACCOUNT MANAGER Account Manager" at bounding box center [844, 488] width 231 height 25
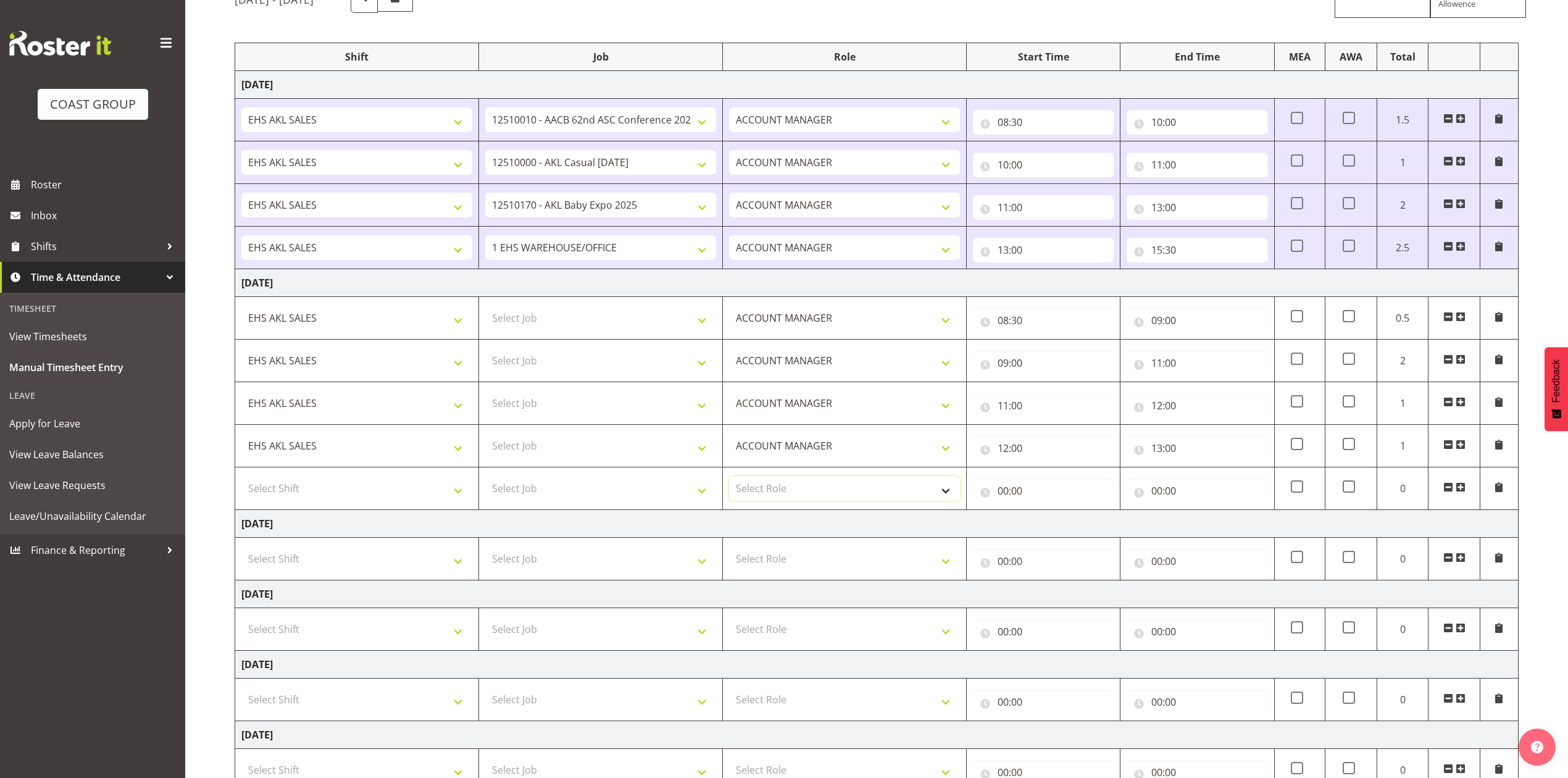
select select "197"
click at [729, 479] on select "Select Role ACCOUNT MANAGER Account Manager" at bounding box center [844, 488] width 231 height 25
click at [1004, 495] on input "00:00" at bounding box center [1042, 490] width 141 height 25
drag, startPoint x: 1062, startPoint y: 526, endPoint x: 1062, endPoint y: 516, distance: 10.0
click at [1063, 526] on select "00 01 02 03 04 05 06 07 08 09 10 11 12 13 14 15 16 17 18 19 20 21 22 23" at bounding box center [1057, 523] width 28 height 25
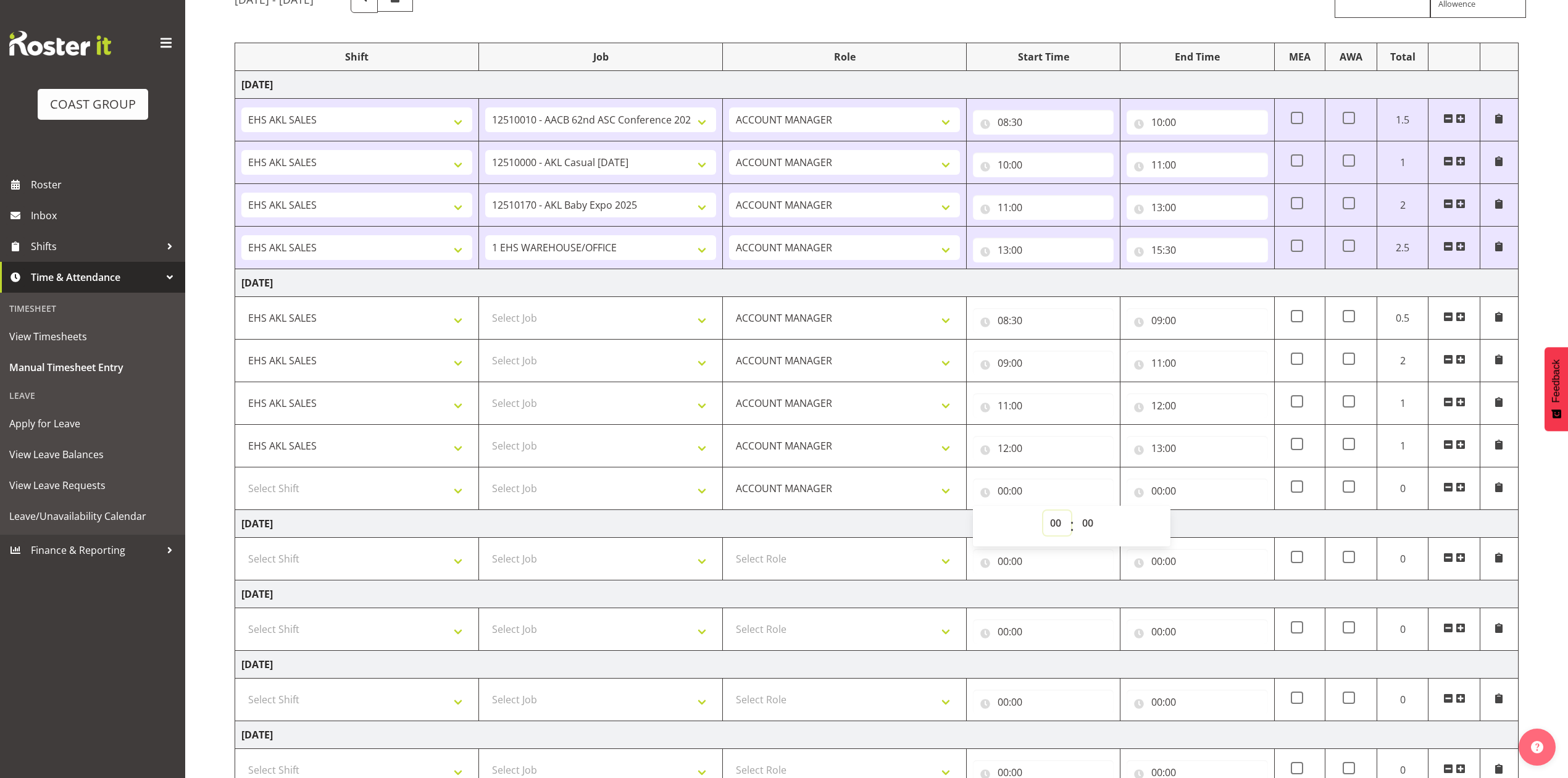
select select "13"
click at [1043, 513] on select "00 01 02 03 04 05 06 07 08 09 10 11 12 13 14 15 16 17 18 19 20 21 22 23" at bounding box center [1057, 523] width 28 height 25
type input "13:00"
click at [1156, 494] on input "00:00" at bounding box center [1196, 490] width 141 height 25
click at [1213, 525] on select "00 01 02 03 04 05 06 07 08 09 10 11 12 13 14 15 16 17 18 19 20 21 22 23" at bounding box center [1211, 523] width 28 height 25
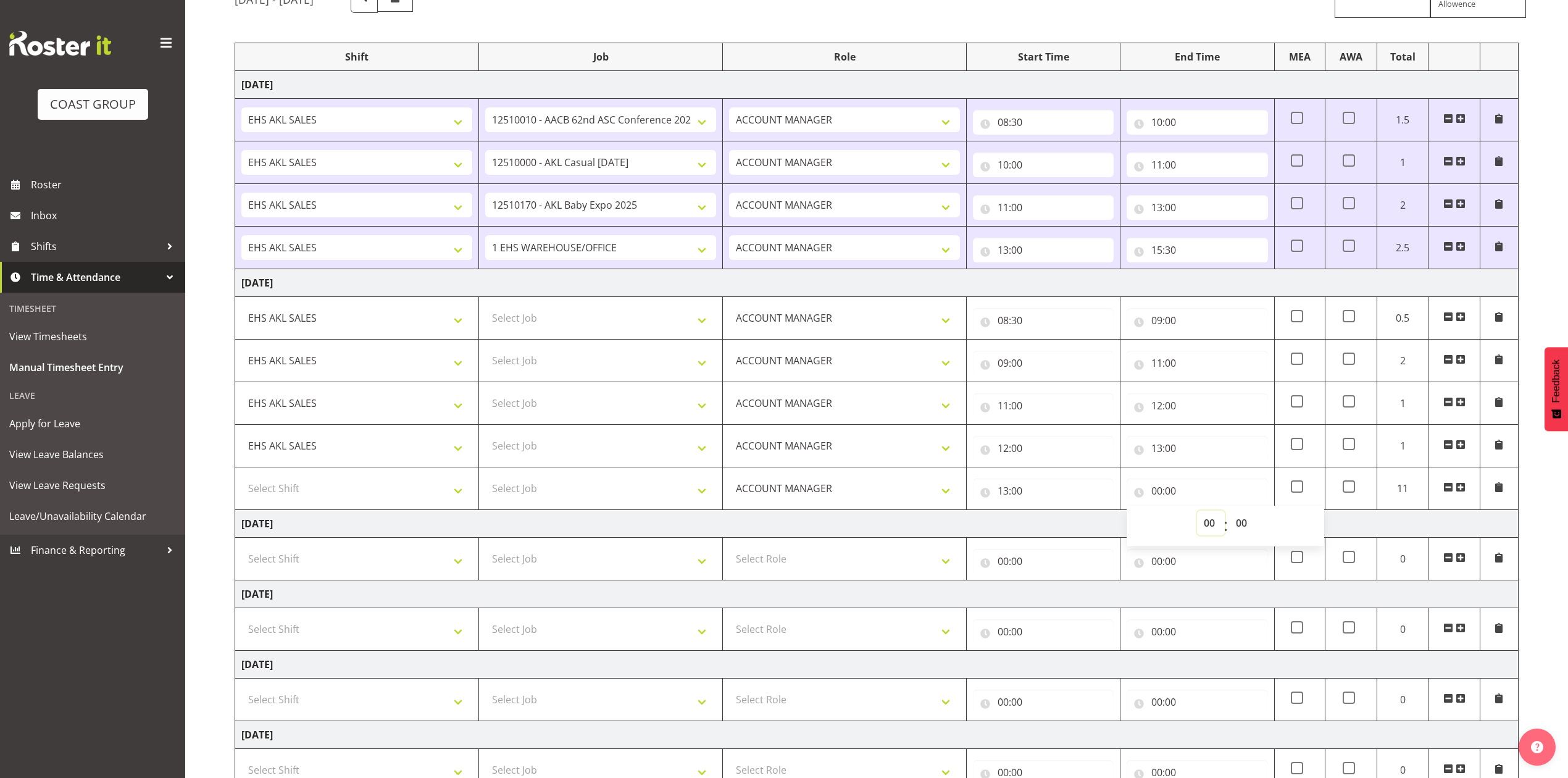
select select "14"
click at [1197, 513] on select "00 01 02 03 04 05 06 07 08 09 10 11 12 13 14 15 16 17 18 19 20 21 22 23" at bounding box center [1211, 523] width 28 height 25
type input "14:00"
click at [1243, 527] on select "00 01 02 03 04 05 06 07 08 09 10 11 12 13 14 15 16 17 18 19 20 21 22 23 24 25 2…" at bounding box center [1243, 523] width 28 height 25
select select "30"
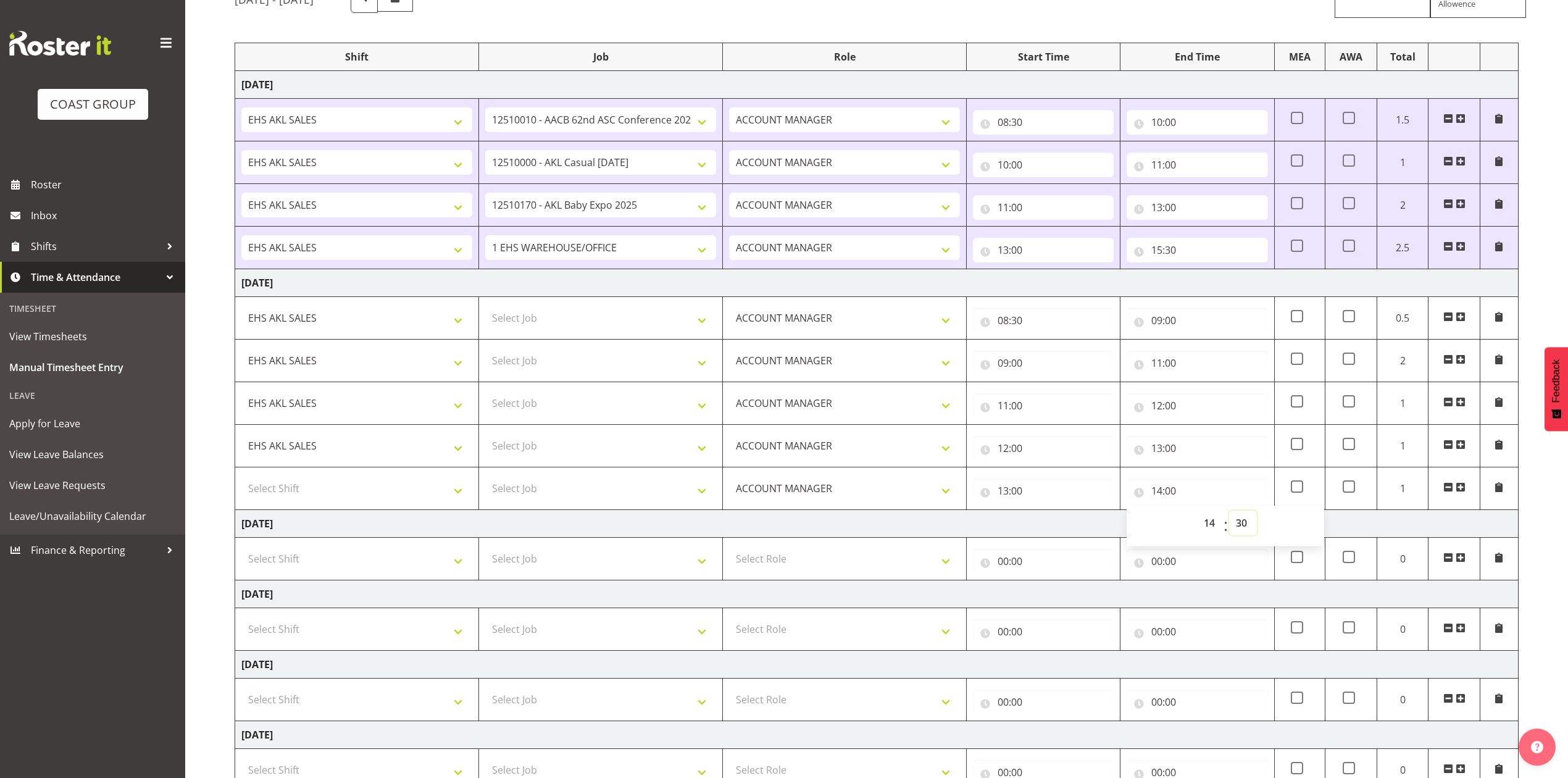
click at [1229, 513] on select "00 01 02 03 04 05 06 07 08 09 10 11 12 13 14 15 16 17 18 19 20 21 22 23 24 25 2…" at bounding box center [1243, 523] width 28 height 25
type input "14:30"
click at [1460, 489] on span at bounding box center [1460, 487] width 10 height 10
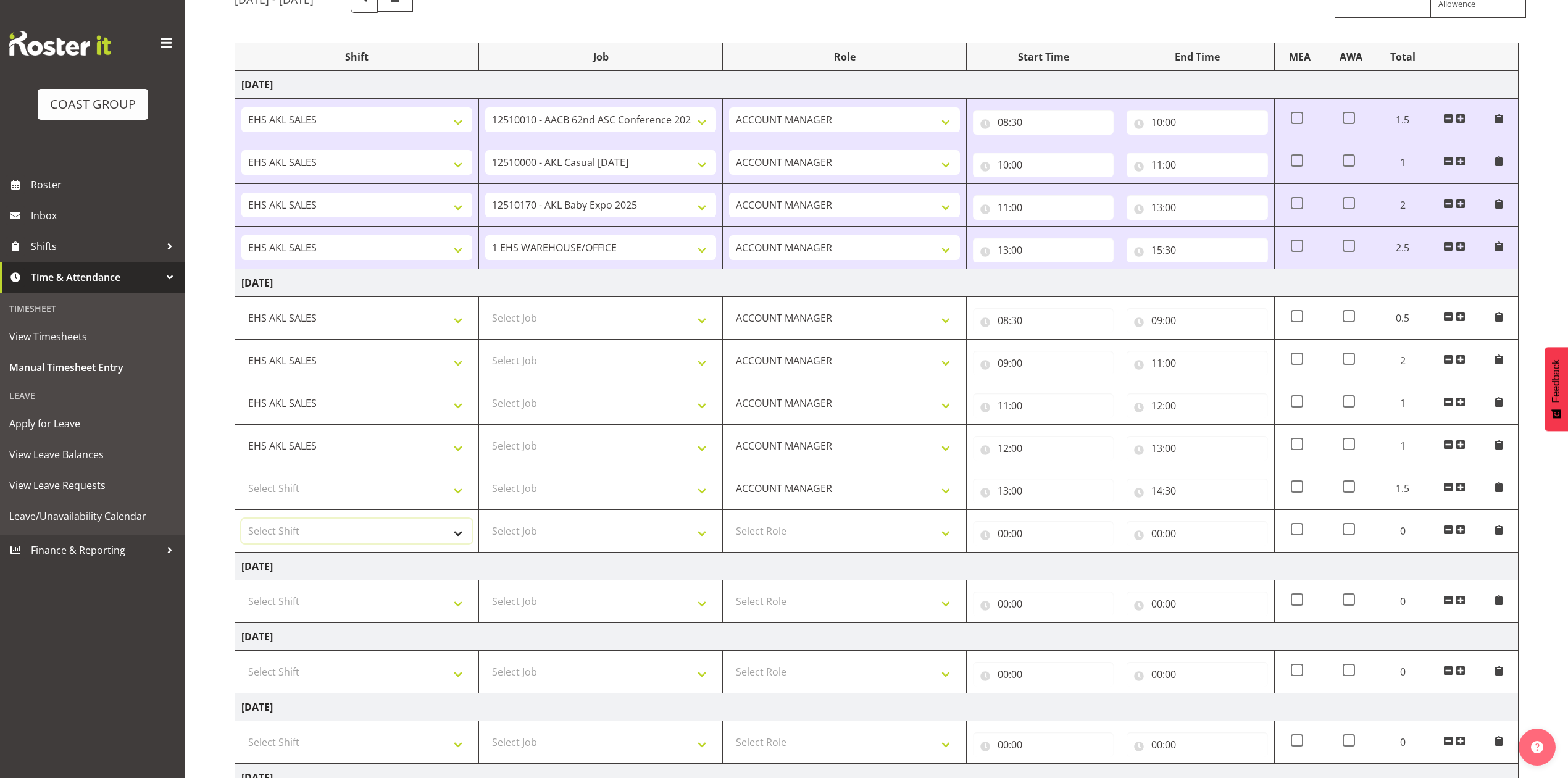
click at [275, 539] on select "Select Shift EHS AKL SALES" at bounding box center [356, 531] width 231 height 25
select select "1327"
click at [241, 521] on select "Select Shift EHS AKL SALES" at bounding box center [356, 531] width 231 height 25
click at [316, 495] on select "Select Shift EHS AKL SALES" at bounding box center [356, 488] width 231 height 25
select select "1327"
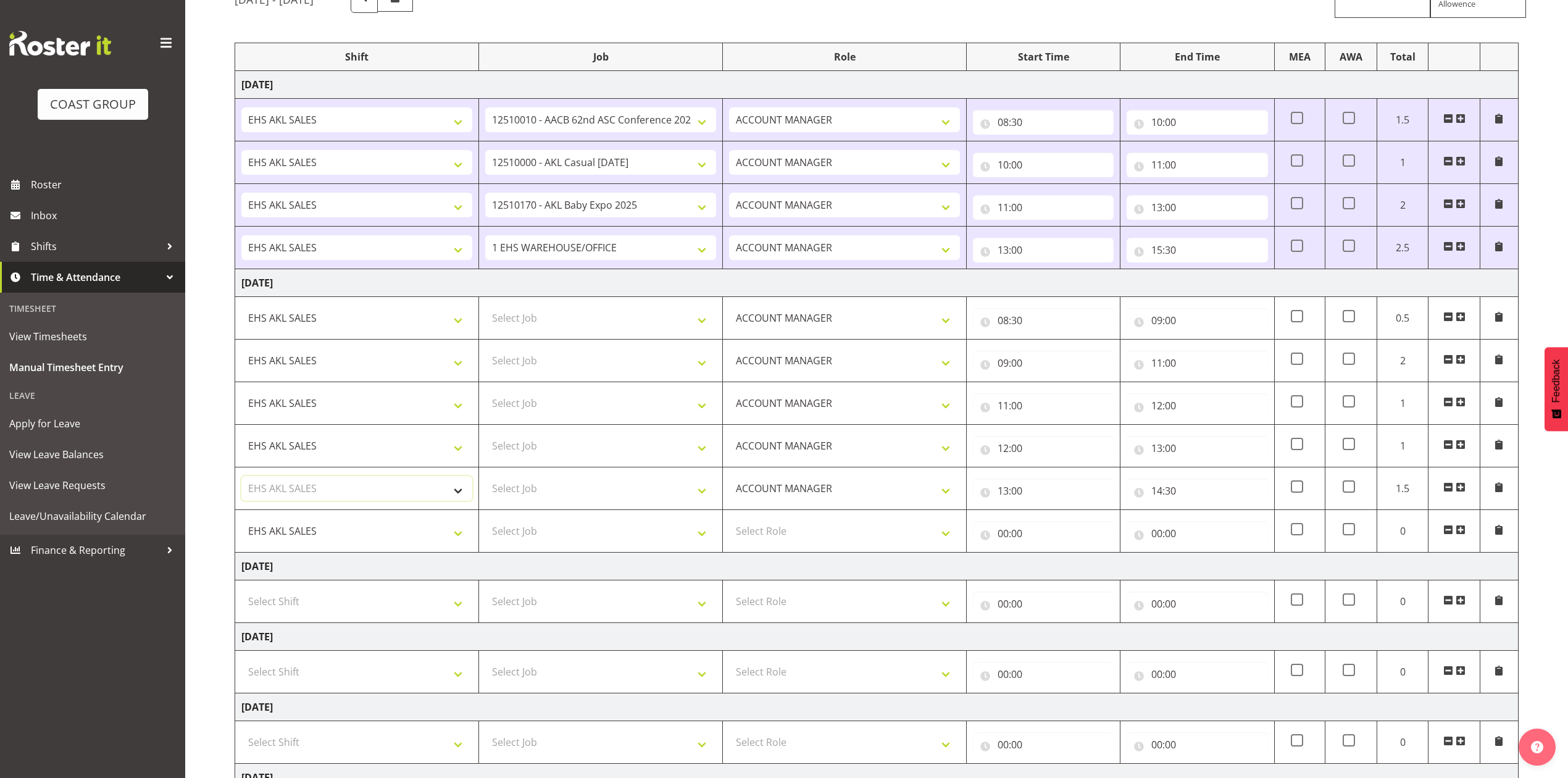
click at [241, 479] on select "Select Shift EHS AKL SALES" at bounding box center [356, 488] width 231 height 25
click at [783, 541] on select "Select Role ACCOUNT MANAGER Account Manager" at bounding box center [844, 531] width 231 height 25
select select "197"
click at [729, 521] on select "Select Role ACCOUNT MANAGER Account Manager" at bounding box center [844, 531] width 231 height 25
click at [1008, 539] on input "00:00" at bounding box center [1042, 533] width 141 height 25
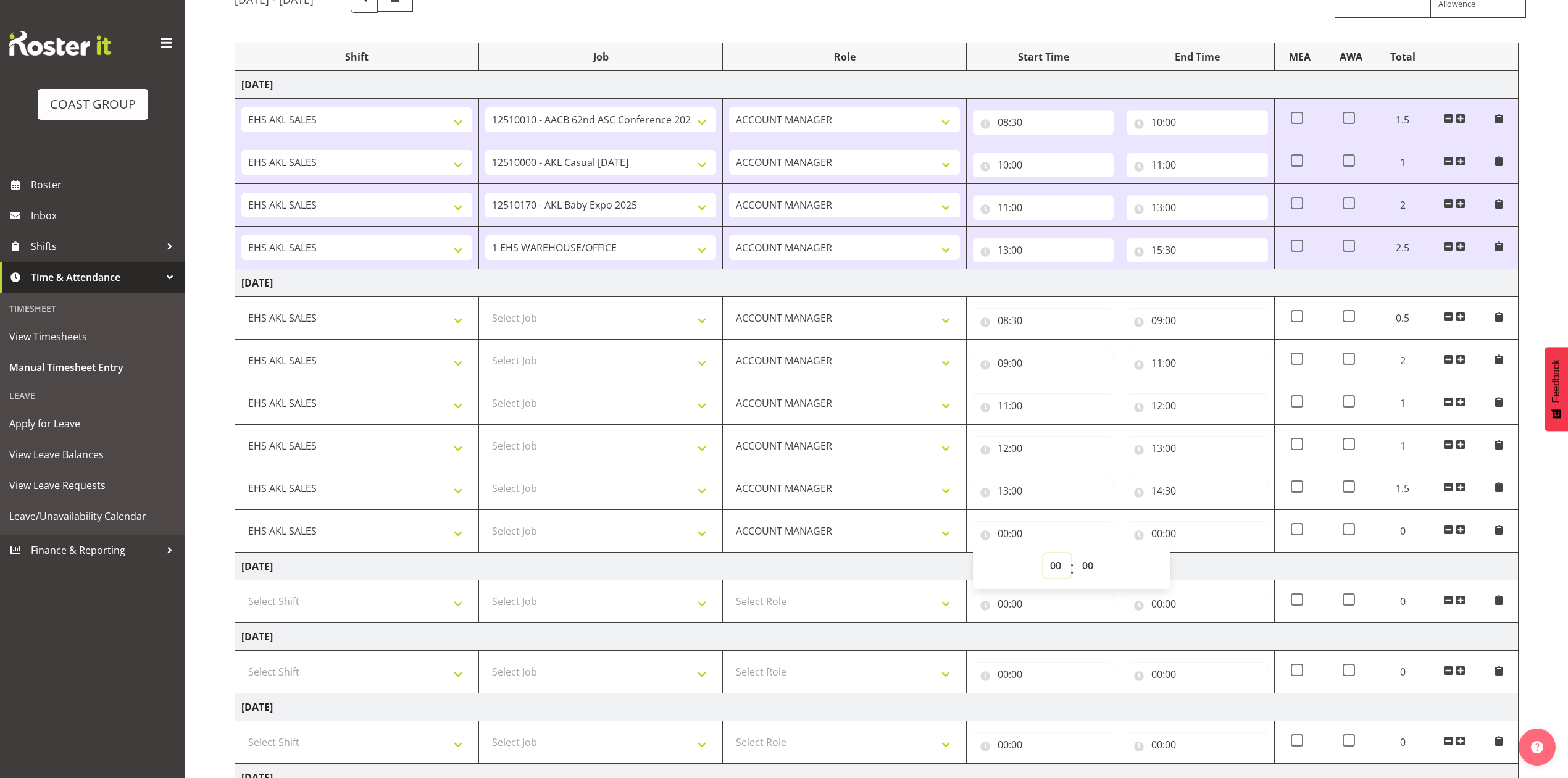
click at [1048, 569] on select "00 01 02 03 04 05 06 07 08 09 10 11 12 13 14 15 16 17 18 19 20 21 22 23" at bounding box center [1057, 565] width 28 height 25
select select "14"
click at [1043, 556] on select "00 01 02 03 04 05 06 07 08 09 10 11 12 13 14 15 16 17 18 19 20 21 22 23" at bounding box center [1057, 565] width 28 height 25
type input "14:00"
drag, startPoint x: 1089, startPoint y: 566, endPoint x: 1087, endPoint y: 558, distance: 8.2
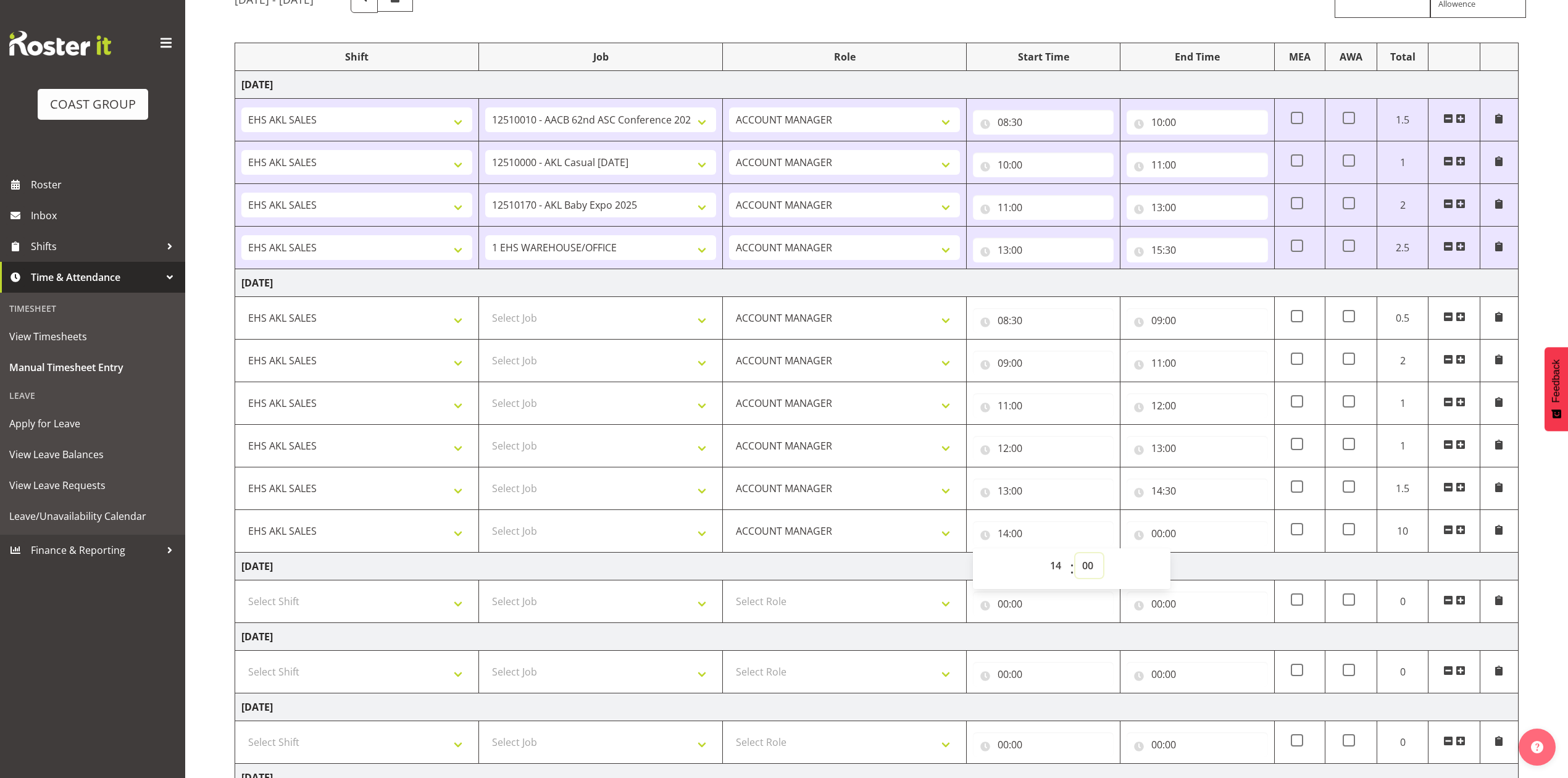
click at [1089, 566] on select "00 01 02 03 04 05 06 07 08 09 10 11 12 13 14 15 16 17 18 19 20 21 22 23 24 25 2…" at bounding box center [1089, 565] width 28 height 25
select select "30"
click at [1075, 556] on select "00 01 02 03 04 05 06 07 08 09 10 11 12 13 14 15 16 17 18 19 20 21 22 23 24 25 2…" at bounding box center [1089, 565] width 28 height 25
type input "14:30"
click at [1162, 536] on input "00:00" at bounding box center [1196, 533] width 141 height 25
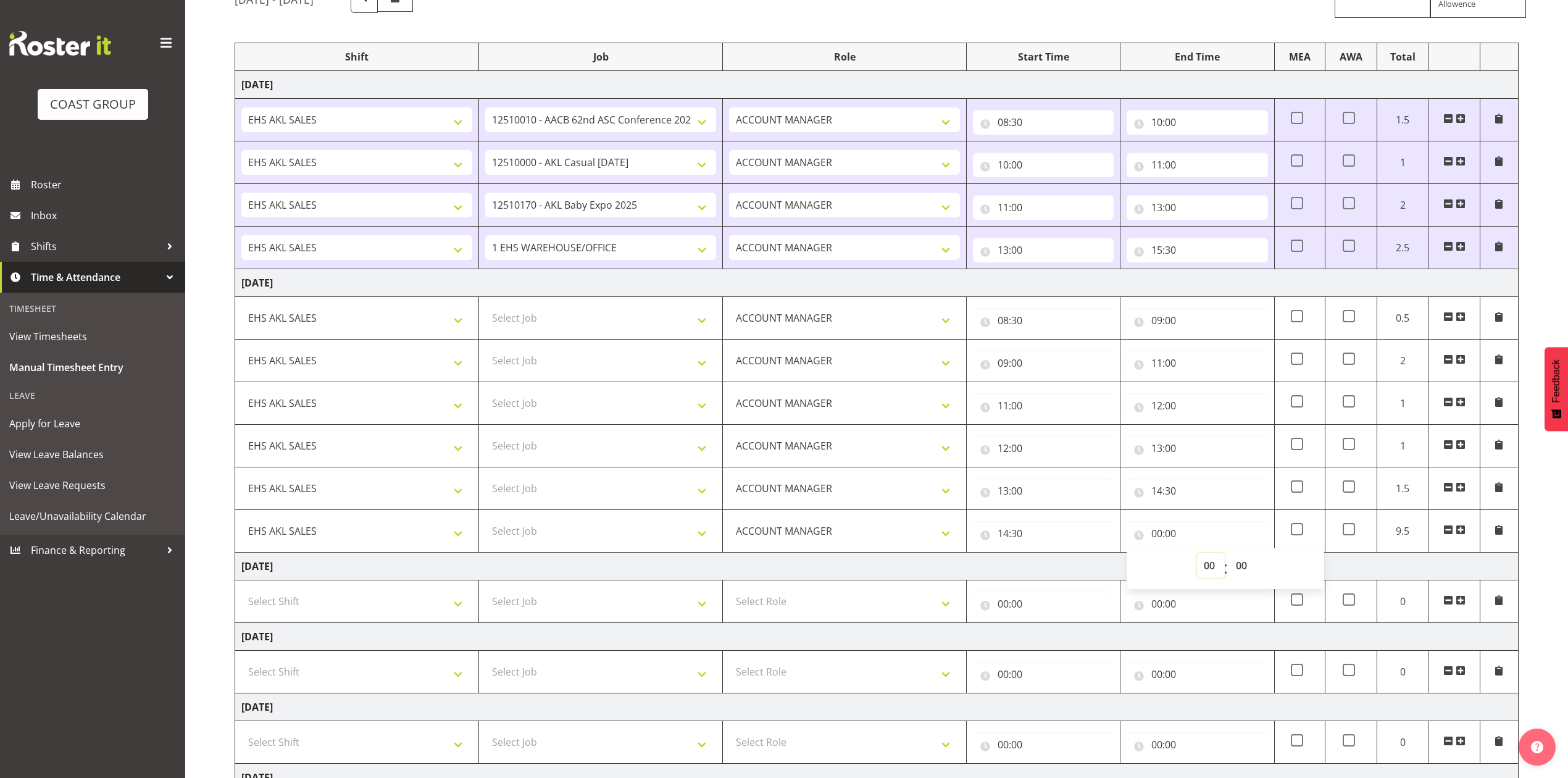
click at [1208, 571] on select "00 01 02 03 04 05 06 07 08 09 10 11 12 13 14 15 16 17 18 19 20 21 22 23" at bounding box center [1211, 565] width 28 height 25
select select "15"
click at [1197, 556] on select "00 01 02 03 04 05 06 07 08 09 10 11 12 13 14 15 16 17 18 19 20 21 22 23" at bounding box center [1211, 565] width 28 height 25
type input "15:00"
click at [1244, 569] on select "00 01 02 03 04 05 06 07 08 09 10 11 12 13 14 15 16 17 18 19 20 21 22 23 24 25 2…" at bounding box center [1243, 565] width 28 height 25
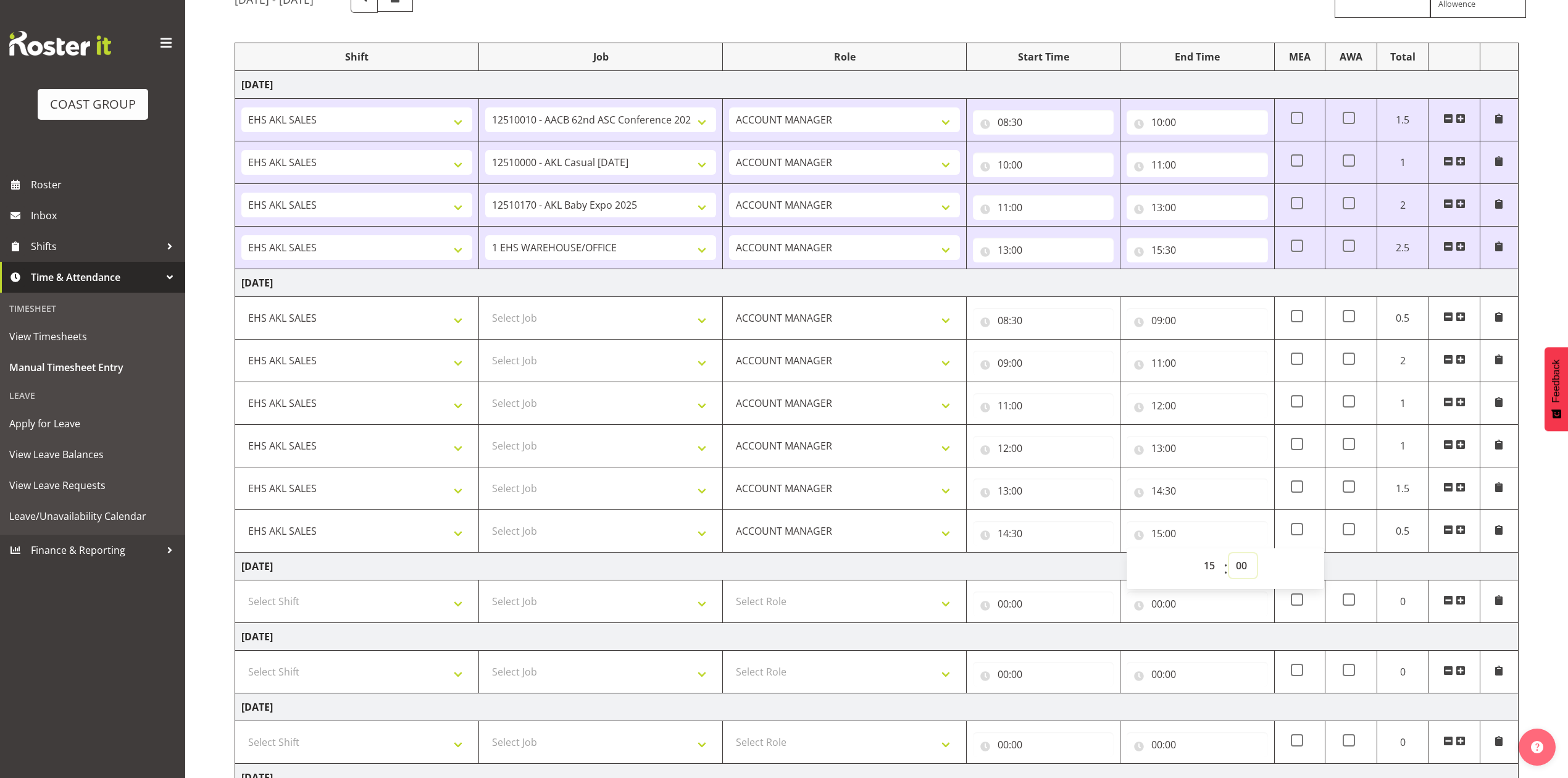
select select "30"
click at [1229, 556] on select "00 01 02 03 04 05 06 07 08 09 10 11 12 13 14 15 16 17 18 19 20 21 22 23 24 25 2…" at bounding box center [1243, 565] width 28 height 25
type input "15:30"
click at [1093, 557] on td "[DATE]" at bounding box center [876, 566] width 1283 height 28
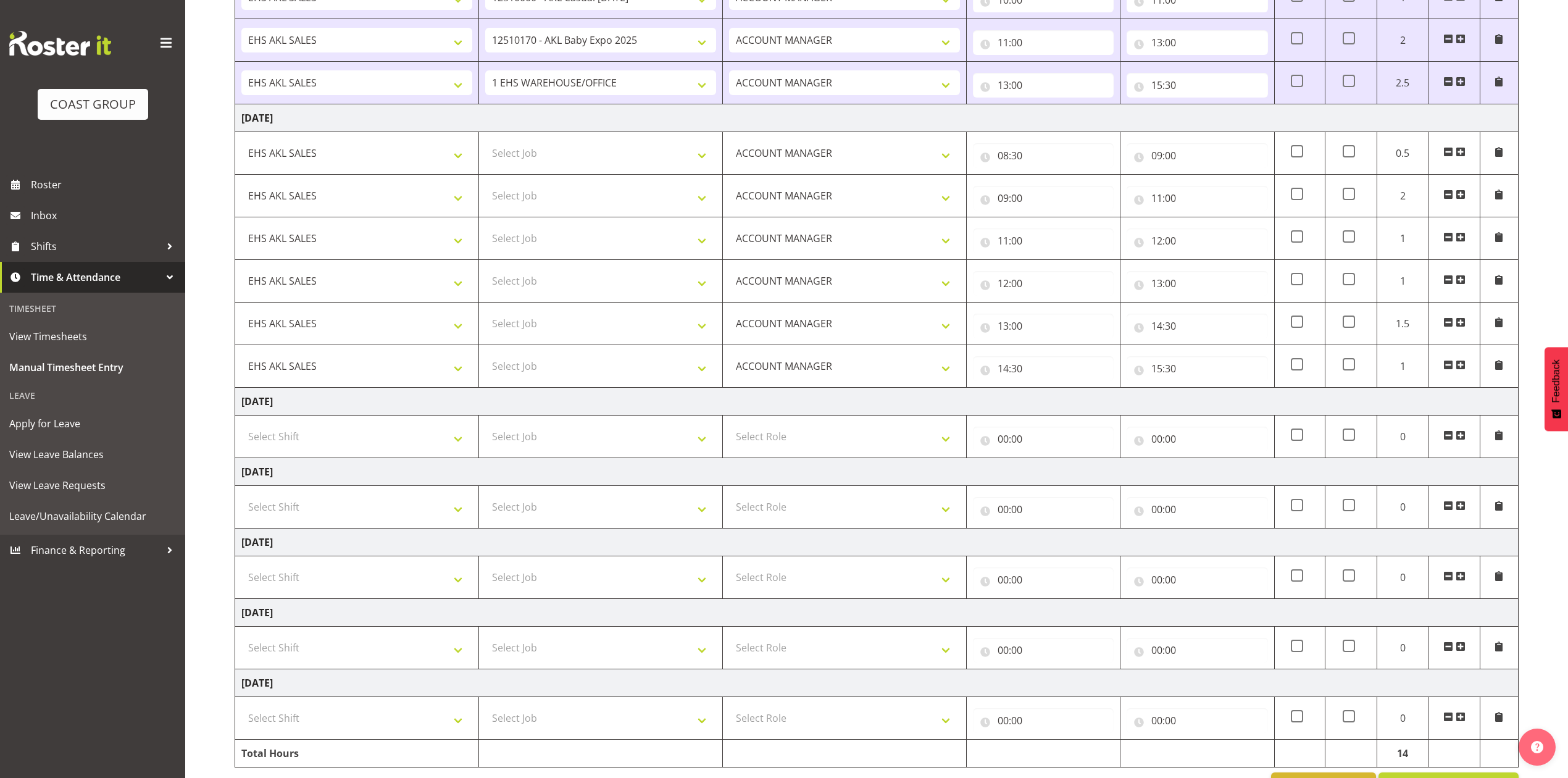
scroll to position [338, 0]
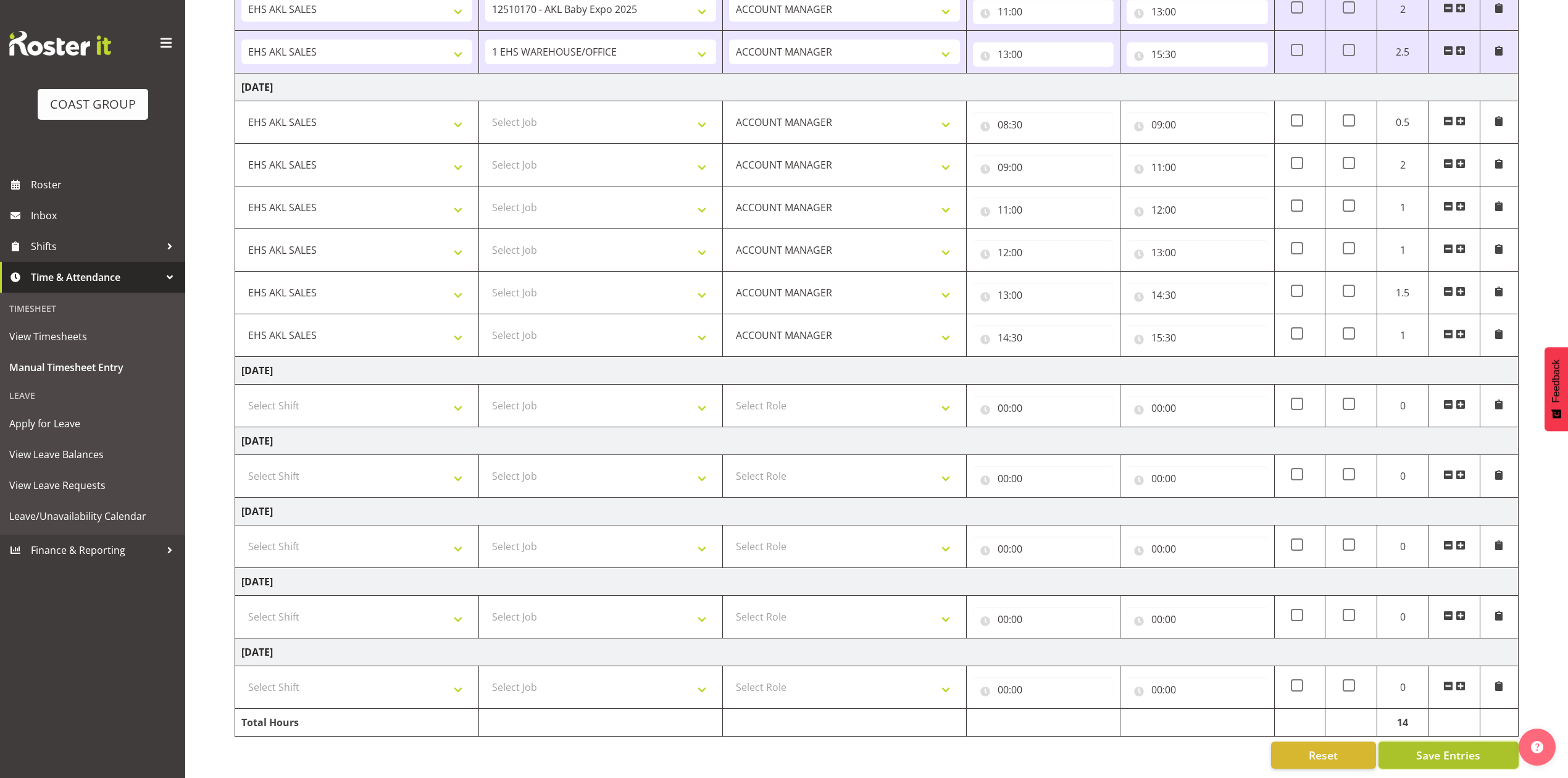
click at [1454, 747] on span "Save Entries" at bounding box center [1448, 755] width 64 height 16
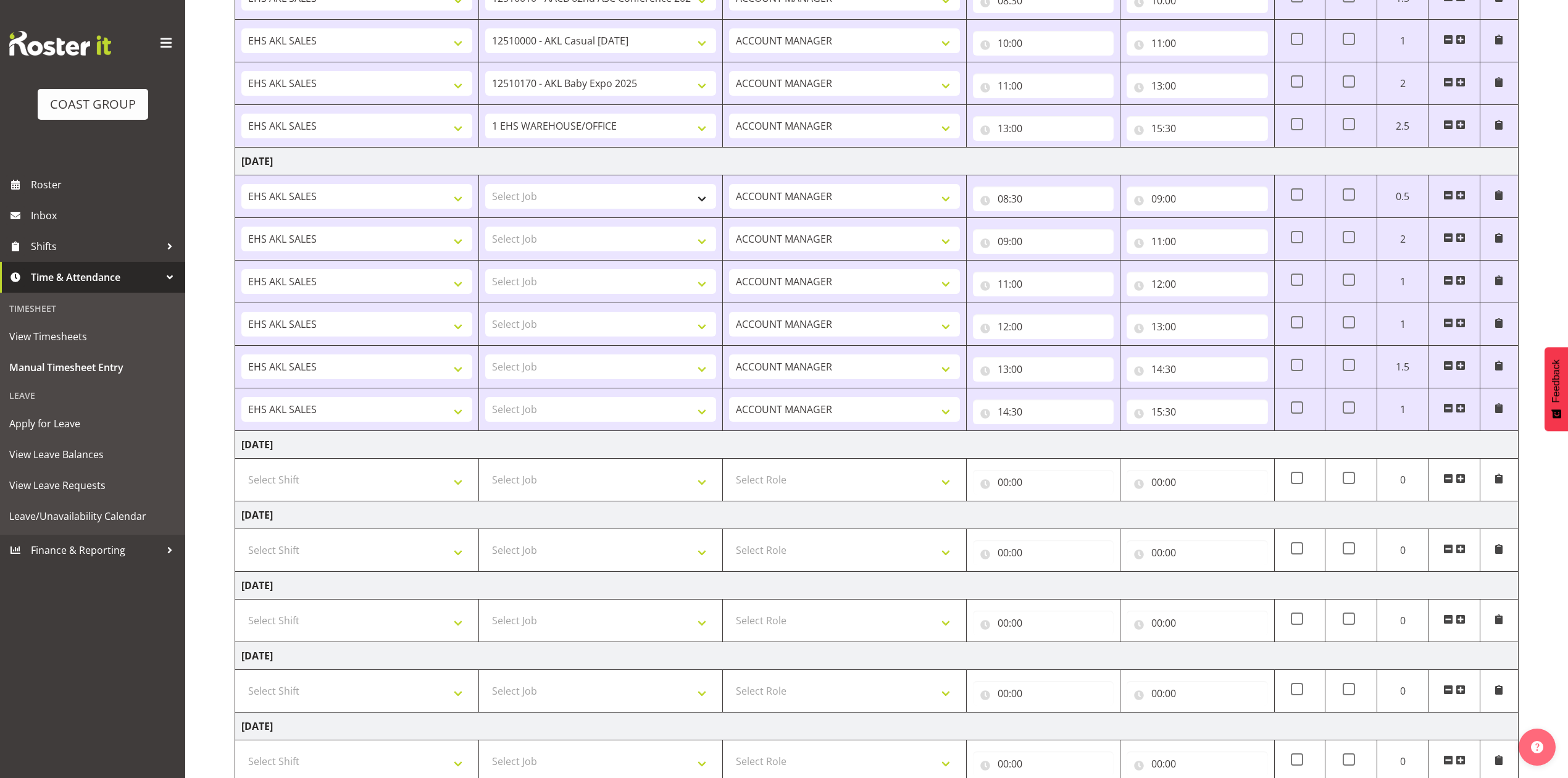
scroll to position [247, 0]
click at [605, 200] on select "Select Job 1 Carlton Events 1 [PERSON_NAME][GEOGRAPHIC_DATA] 1 [PERSON_NAME][GE…" at bounding box center [600, 194] width 231 height 25
select select "69"
click at [485, 185] on select "Select Job 1 Carlton Events 1 [PERSON_NAME][GEOGRAPHIC_DATA] 1 [PERSON_NAME][GE…" at bounding box center [600, 194] width 231 height 25
click at [594, 284] on select "Select Job 1 Carlton Events 1 [PERSON_NAME][GEOGRAPHIC_DATA] 1 [PERSON_NAME][GE…" at bounding box center [600, 280] width 231 height 25
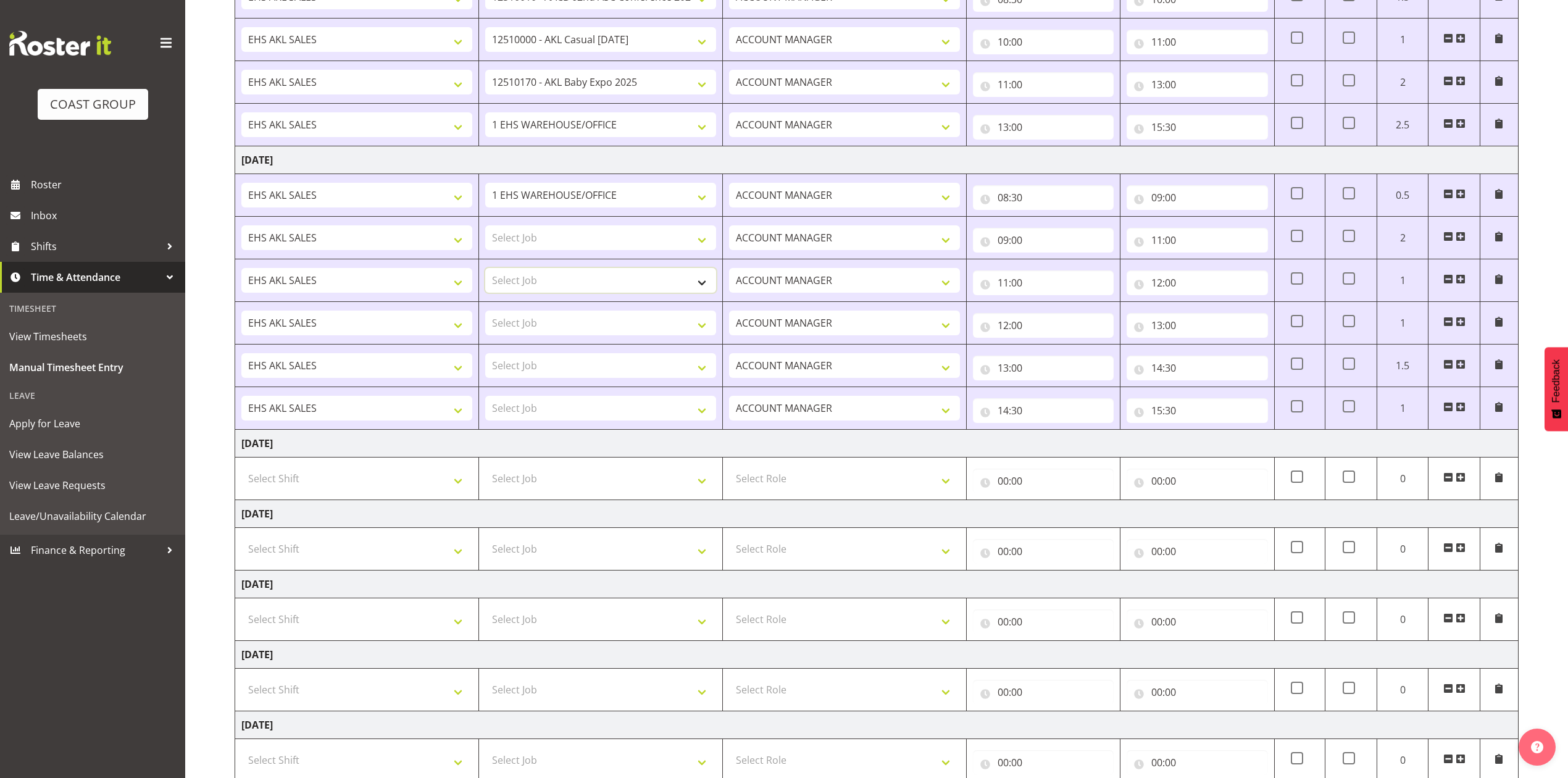
select select "10038"
click at [485, 271] on select "Select Job 1 Carlton Events 1 [PERSON_NAME][GEOGRAPHIC_DATA] 1 [PERSON_NAME][GE…" at bounding box center [600, 280] width 231 height 25
click at [643, 236] on select "Select Job 1 Carlton Events 1 [PERSON_NAME][GEOGRAPHIC_DATA] 1 [PERSON_NAME][GE…" at bounding box center [600, 238] width 231 height 25
select select "9253"
click at [485, 227] on select "Select Job 1 Carlton Events 1 [PERSON_NAME][GEOGRAPHIC_DATA] 1 [PERSON_NAME][GE…" at bounding box center [600, 238] width 231 height 25
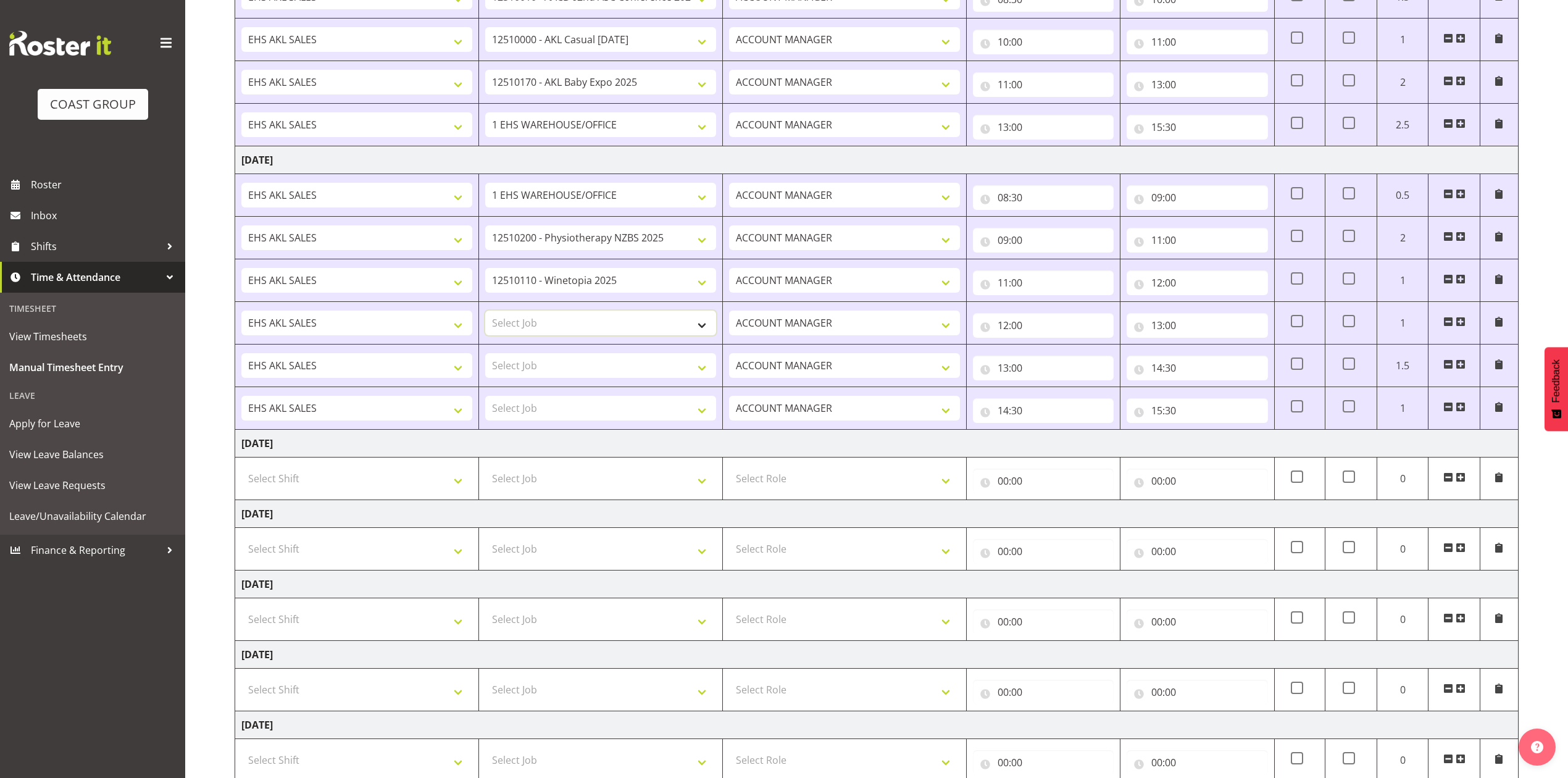
click at [658, 325] on select "Select Job 1 Carlton Events 1 [PERSON_NAME][GEOGRAPHIC_DATA] 1 [PERSON_NAME][GE…" at bounding box center [600, 322] width 231 height 25
select select "8960"
click at [485, 314] on select "Select Job 1 Carlton Events 1 [PERSON_NAME][GEOGRAPHIC_DATA] 1 [PERSON_NAME][GE…" at bounding box center [600, 322] width 231 height 25
click at [650, 239] on select "1 Carlton Events 1 [PERSON_NAME] 1 [PERSON_NAME][GEOGRAPHIC_DATA] 1 EHS WAREHOU…" at bounding box center [600, 238] width 231 height 25
select select "8960"
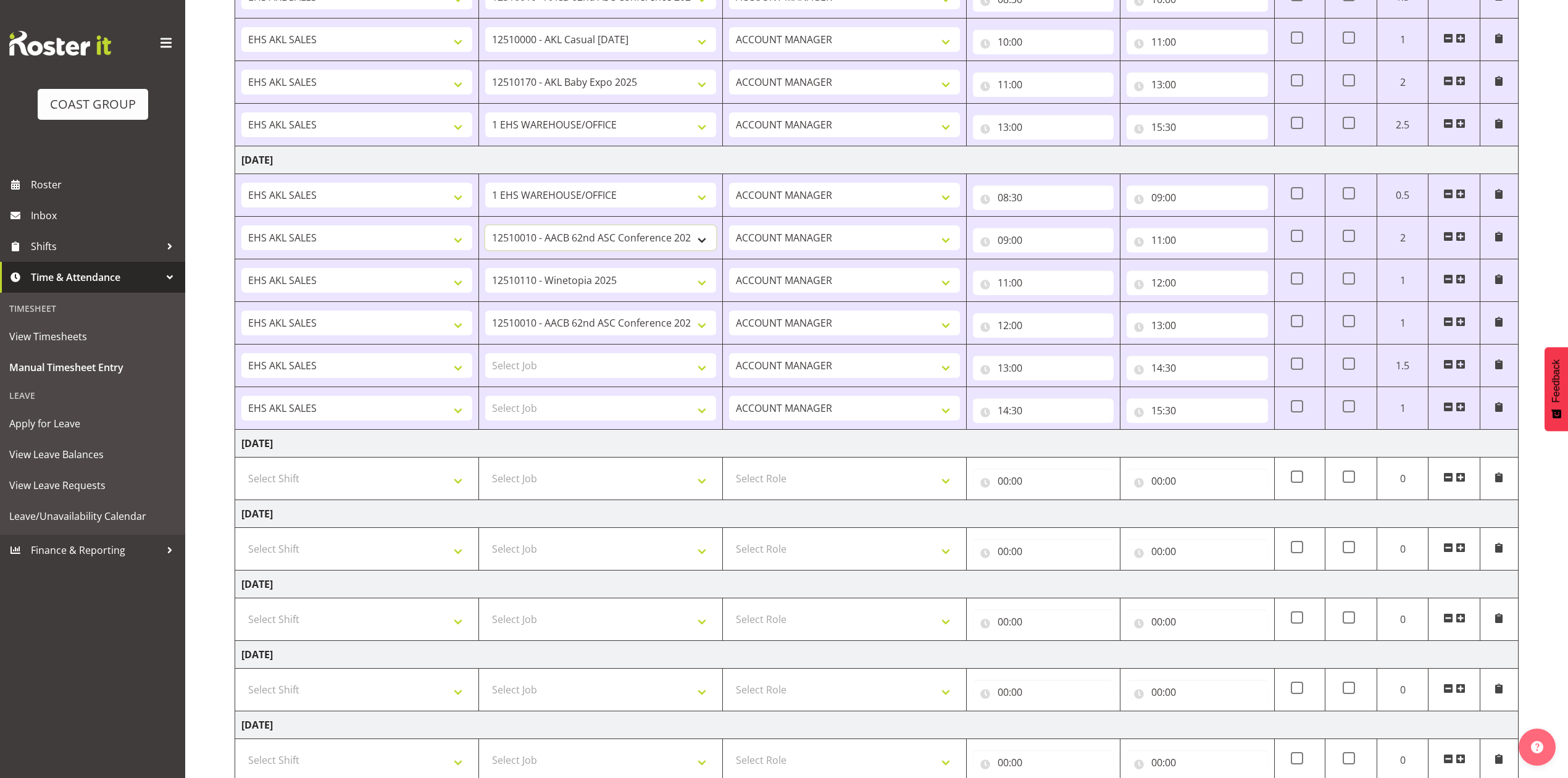
click at [485, 227] on select "1 Carlton Events 1 [PERSON_NAME] 1 [PERSON_NAME][GEOGRAPHIC_DATA] 1 EHS WAREHOU…" at bounding box center [600, 238] width 231 height 25
click at [694, 325] on select "1 Carlton Events 1 [PERSON_NAME] 1 [PERSON_NAME][GEOGRAPHIC_DATA] 1 EHS WAREHOU…" at bounding box center [600, 322] width 231 height 25
select select "8654"
click at [485, 314] on select "1 Carlton Events 1 [PERSON_NAME] 1 [PERSON_NAME][GEOGRAPHIC_DATA] 1 EHS WAREHOU…" at bounding box center [600, 322] width 231 height 25
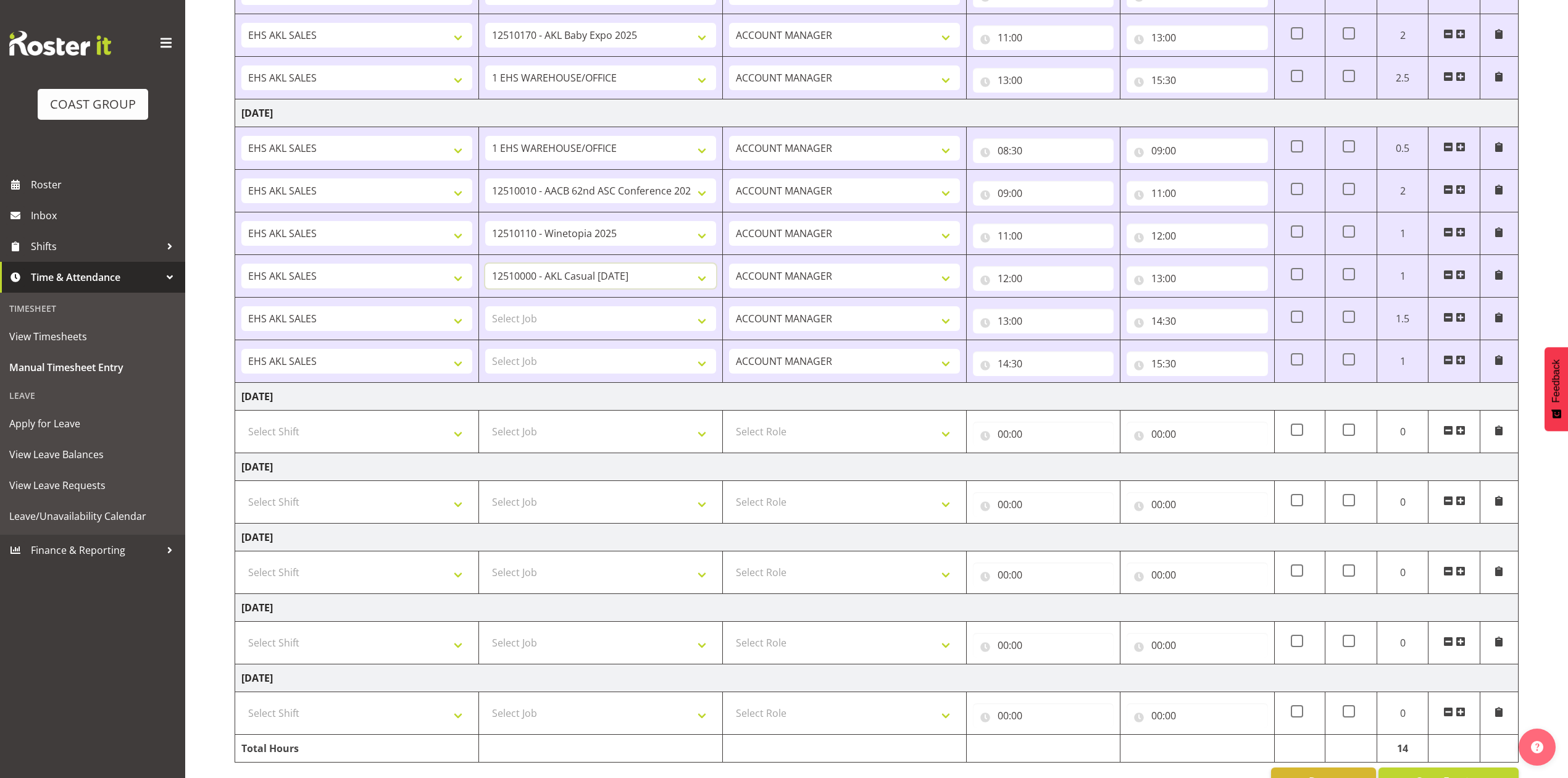
scroll to position [338, 0]
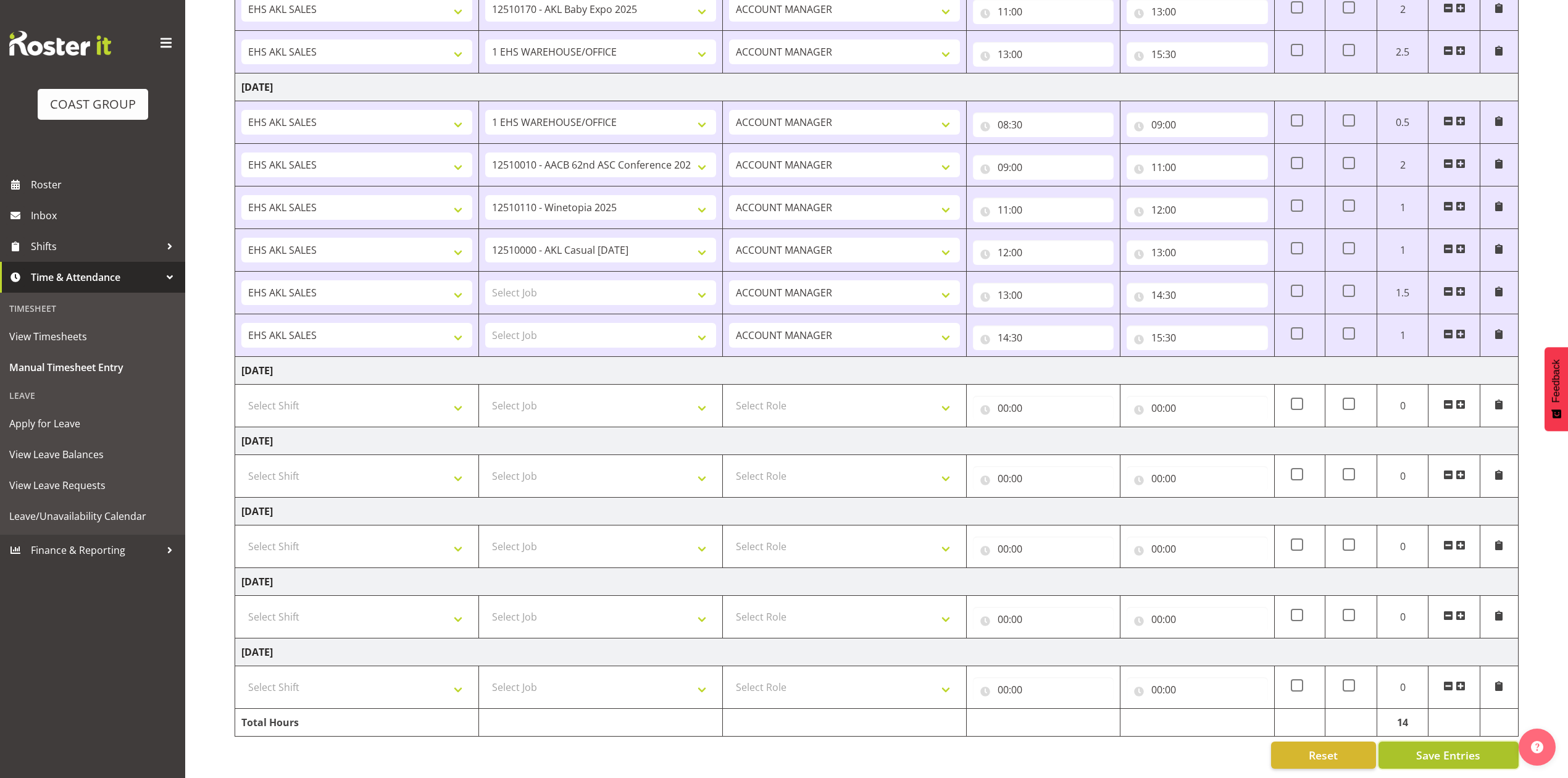
click at [1454, 754] on button "Save Entries" at bounding box center [1448, 755] width 140 height 27
click at [1452, 748] on span "Save Entries" at bounding box center [1448, 755] width 64 height 16
